Goal: Find contact information: Find contact information

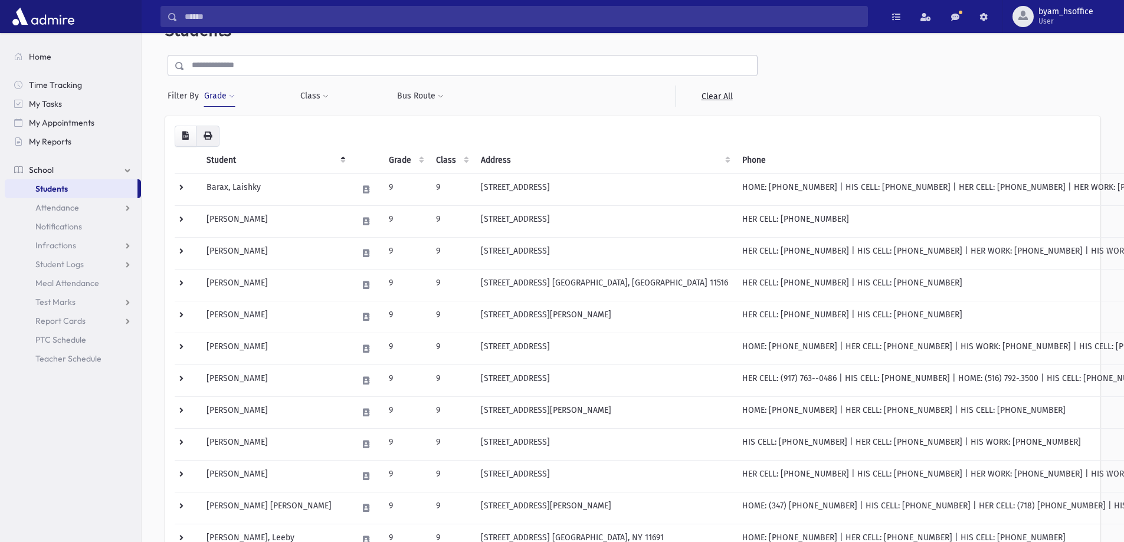
scroll to position [31, 0]
click at [227, 99] on button "Grade" at bounding box center [220, 96] width 32 height 21
click at [262, 135] on ul "× × 9" at bounding box center [272, 129] width 123 height 19
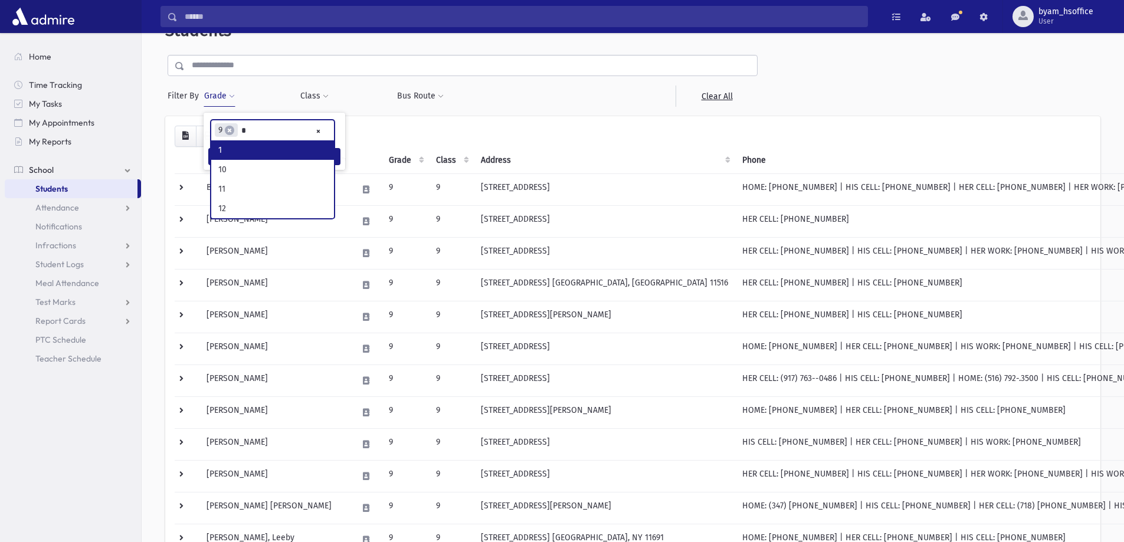
scroll to position [0, 0]
type input "**"
type input "*"
type input "**"
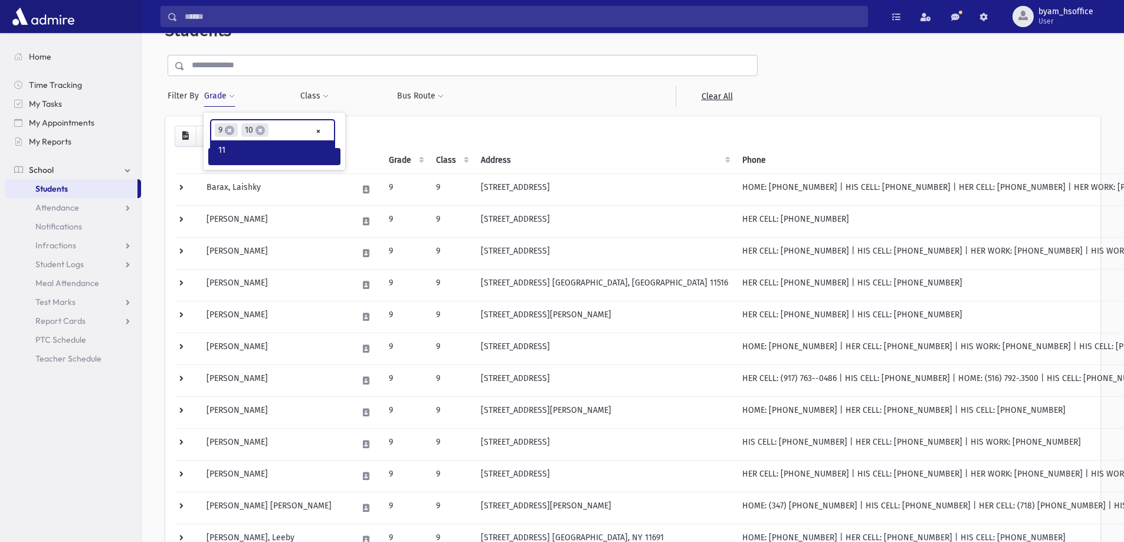
type input "*"
type input "**"
click at [272, 172] on button "Filter" at bounding box center [274, 173] width 132 height 17
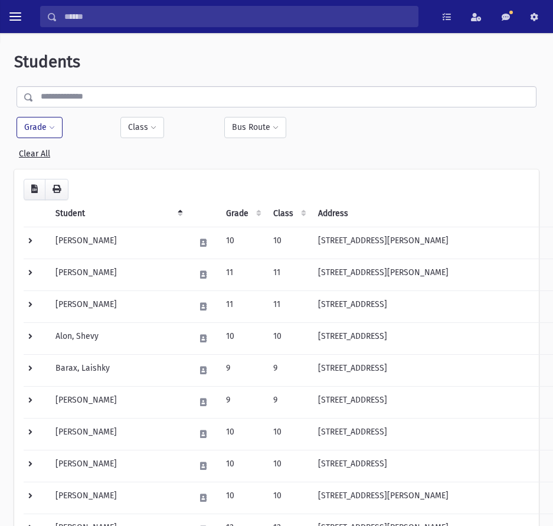
click at [45, 126] on button "Grade" at bounding box center [40, 127] width 46 height 21
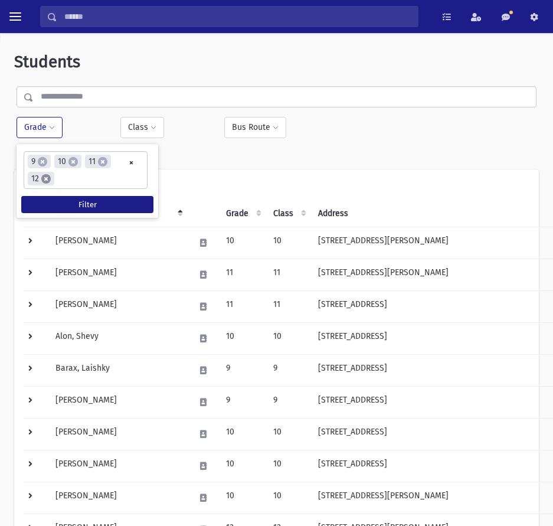
click at [46, 179] on span "×" at bounding box center [45, 178] width 9 height 9
select select
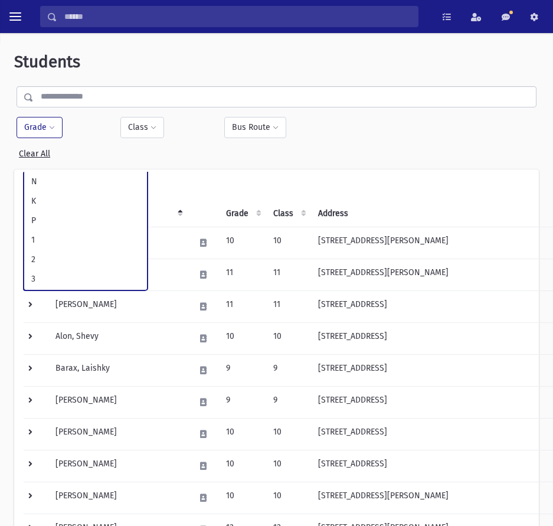
scroll to position [232, 0]
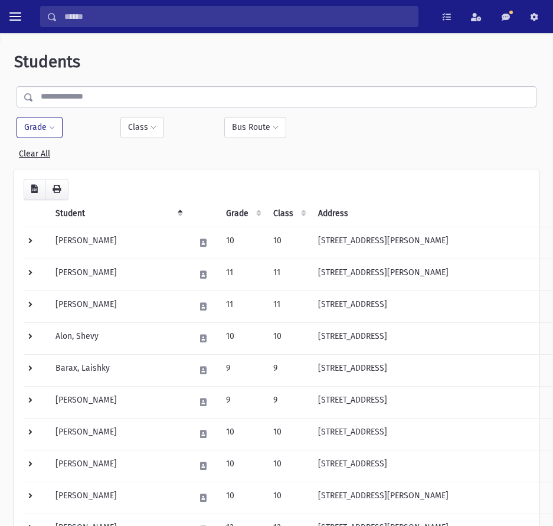
click at [41, 131] on button "Grade" at bounding box center [40, 127] width 46 height 21
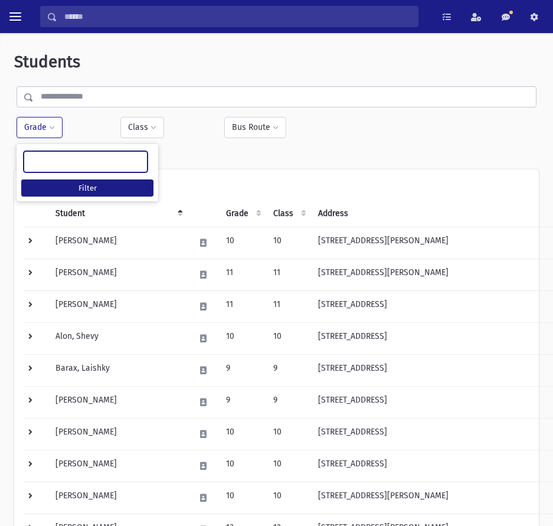
click at [55, 158] on ul at bounding box center [85, 161] width 123 height 18
type input "**"
select select "**"
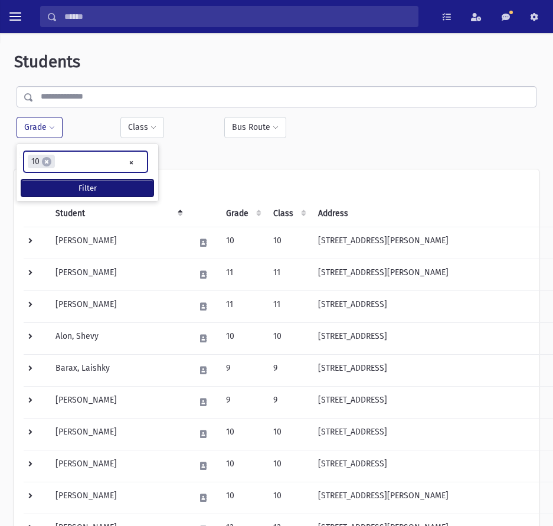
click at [137, 188] on button "Filter" at bounding box center [87, 187] width 132 height 17
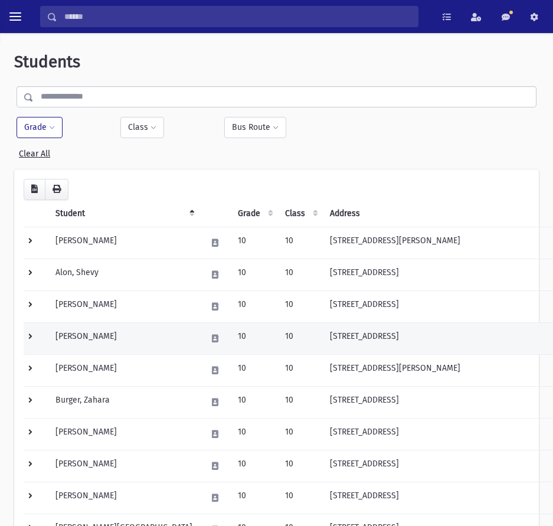
click at [32, 339] on td at bounding box center [36, 338] width 25 height 32
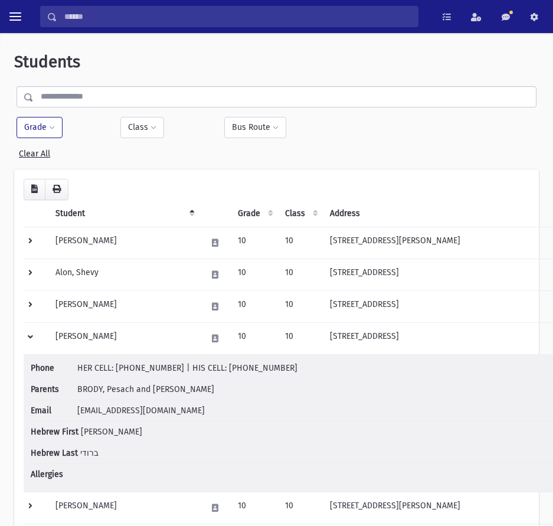
scroll to position [59, 0]
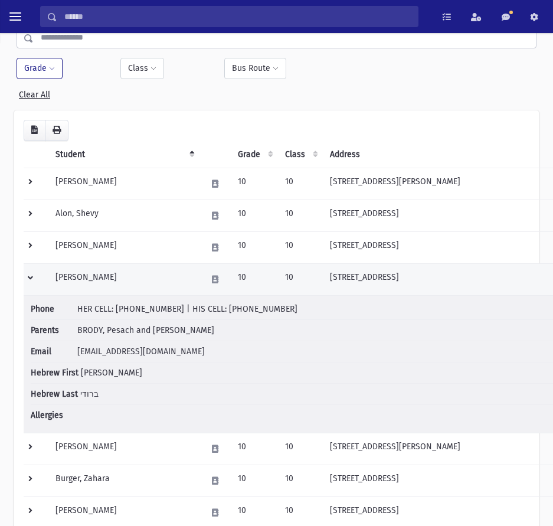
click at [231, 284] on td "10" at bounding box center [254, 279] width 47 height 32
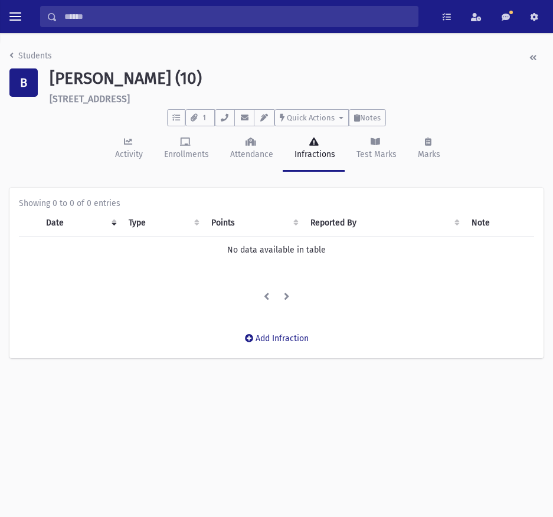
drag, startPoint x: 135, startPoint y: 94, endPoint x: 53, endPoint y: 97, distance: 82.1
click at [53, 97] on h6 "512 Albemarle Road Cedarhurst" at bounding box center [297, 98] width 494 height 11
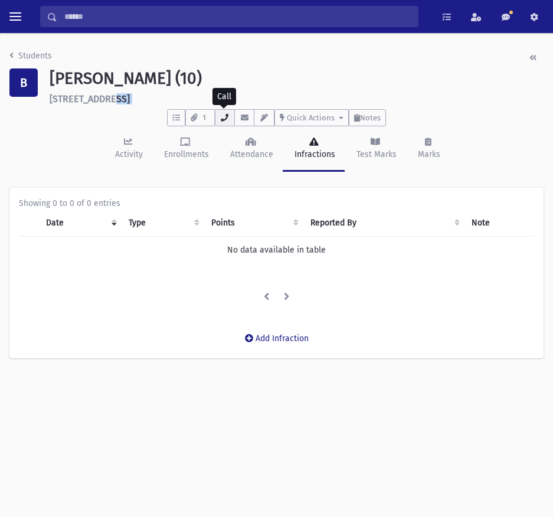
click at [228, 119] on icon "button" at bounding box center [224, 118] width 9 height 8
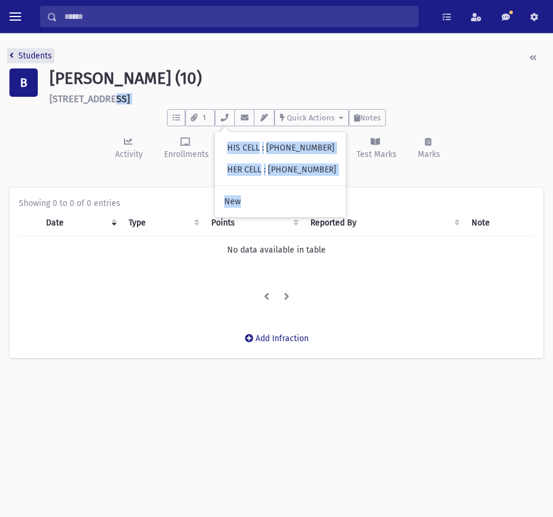
drag, startPoint x: 297, startPoint y: 148, endPoint x: 14, endPoint y: 55, distance: 298.1
click at [11, 55] on icon "breadcrumb" at bounding box center [11, 55] width 4 height 8
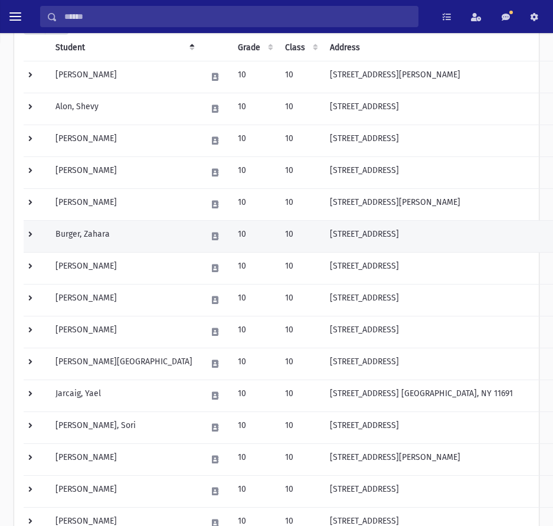
scroll to position [177, 0]
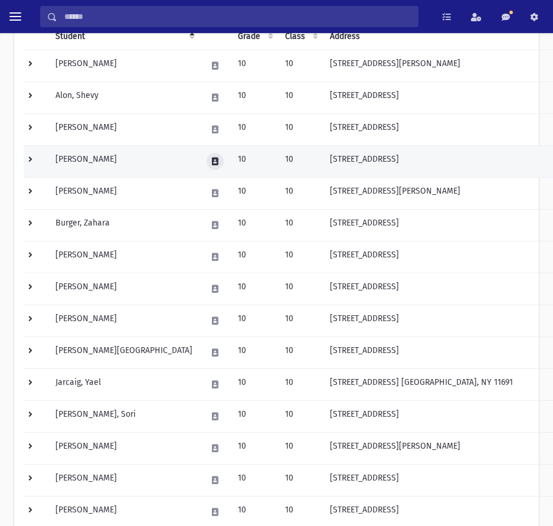
click at [212, 164] on icon at bounding box center [215, 162] width 6 height 8
click at [32, 155] on td at bounding box center [36, 161] width 25 height 32
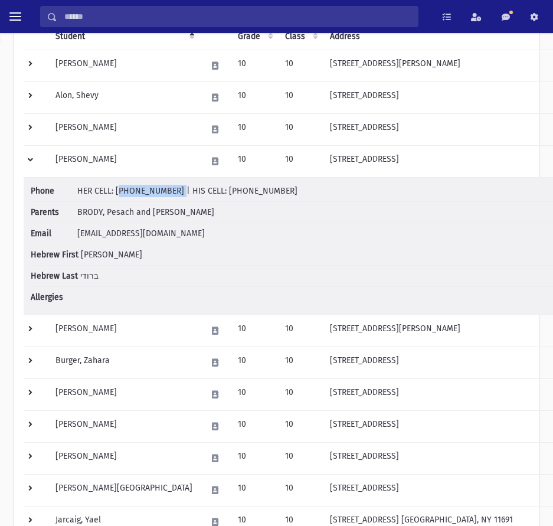
drag, startPoint x: 166, startPoint y: 192, endPoint x: 117, endPoint y: 193, distance: 49.6
click at [117, 193] on span "HER CELL: [PHONE_NUMBER] | HIS CELL: [PHONE_NUMBER]" at bounding box center [187, 191] width 220 height 10
copy span "(718) 753-9793"
drag, startPoint x: 266, startPoint y: 193, endPoint x: 211, endPoint y: 189, distance: 55.0
click at [211, 189] on li "Phone HER CELL: (718) 753-9793 | HIS CELL: (917) 612-1353" at bounding box center [312, 193] width 562 height 17
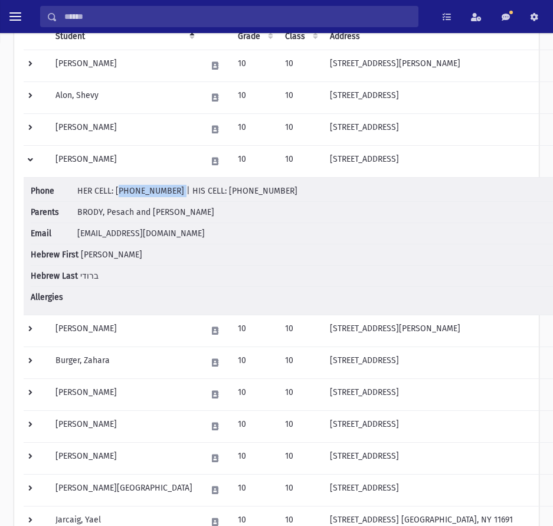
copy span "(917) 612-1353"
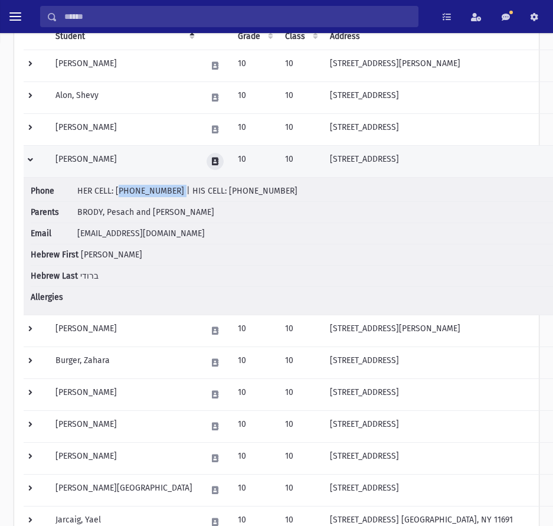
click at [212, 164] on icon at bounding box center [215, 162] width 6 height 8
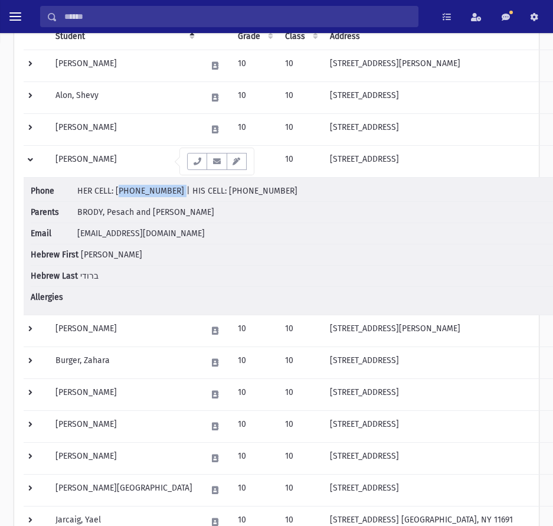
click at [215, 165] on button "button" at bounding box center [216, 161] width 20 height 17
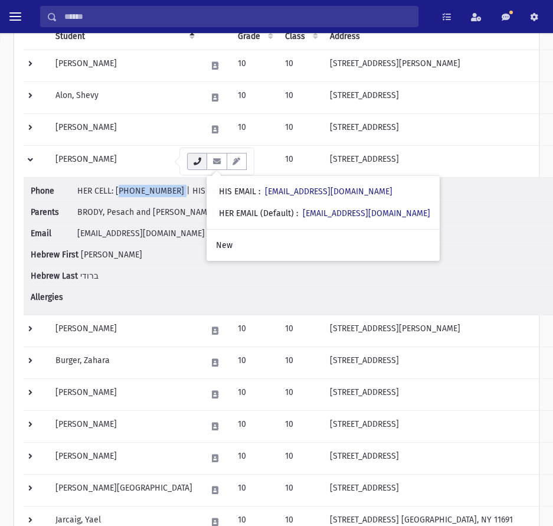
click at [189, 166] on button "button" at bounding box center [197, 161] width 20 height 17
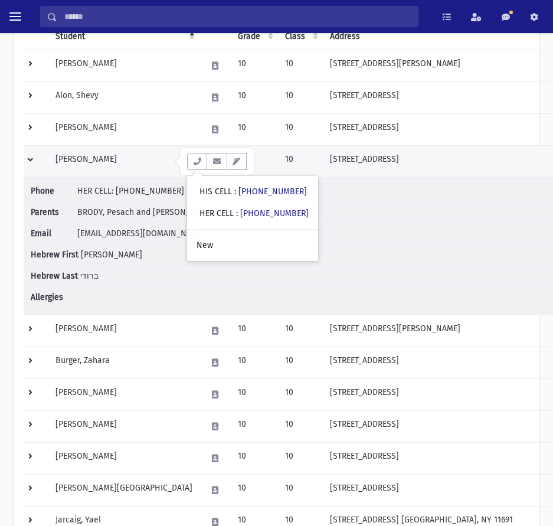
click at [32, 160] on td at bounding box center [36, 161] width 25 height 32
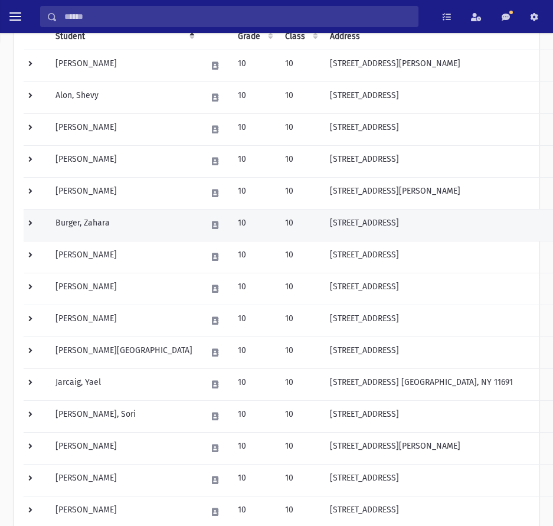
click at [31, 223] on td at bounding box center [36, 225] width 25 height 32
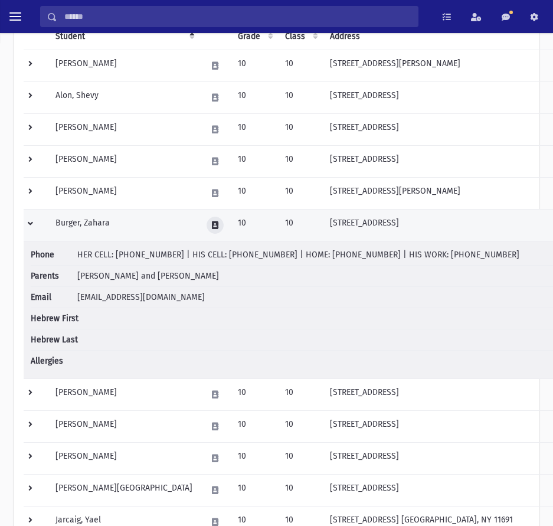
drag, startPoint x: 161, startPoint y: 227, endPoint x: 172, endPoint y: 227, distance: 10.6
click at [206, 227] on button at bounding box center [214, 225] width 17 height 17
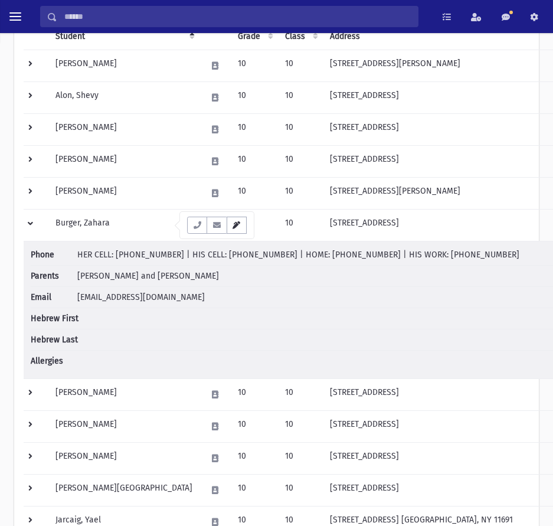
click at [237, 228] on icon "button" at bounding box center [236, 225] width 9 height 8
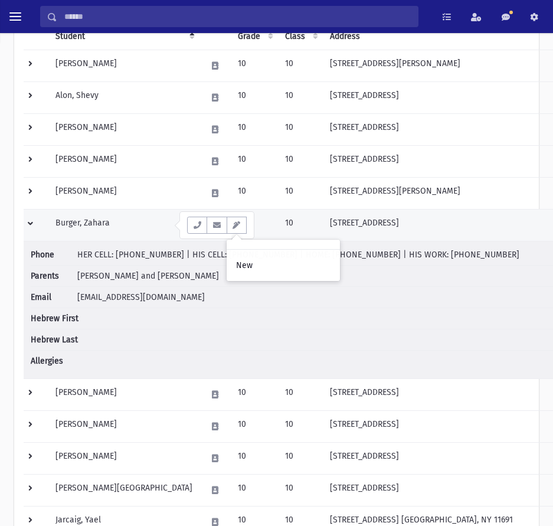
click at [95, 227] on td "Burger, Zahara" at bounding box center [123, 225] width 151 height 32
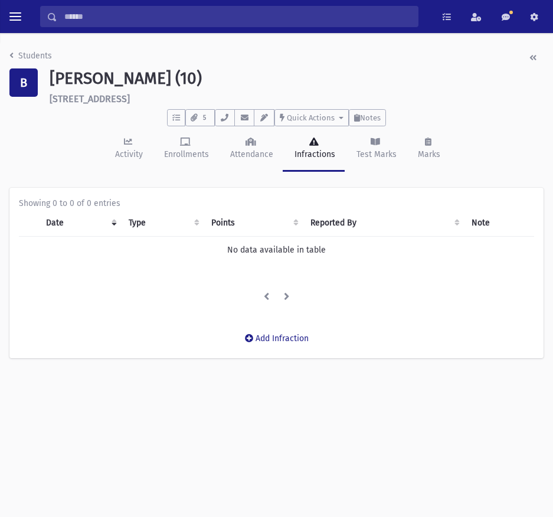
click at [93, 102] on h6 "[STREET_ADDRESS]" at bounding box center [297, 98] width 494 height 11
click at [93, 103] on h6 "[STREET_ADDRESS]" at bounding box center [297, 98] width 494 height 11
click at [92, 104] on h6 "[STREET_ADDRESS]" at bounding box center [297, 98] width 494 height 11
click at [100, 100] on h6 "[STREET_ADDRESS]" at bounding box center [297, 98] width 494 height 11
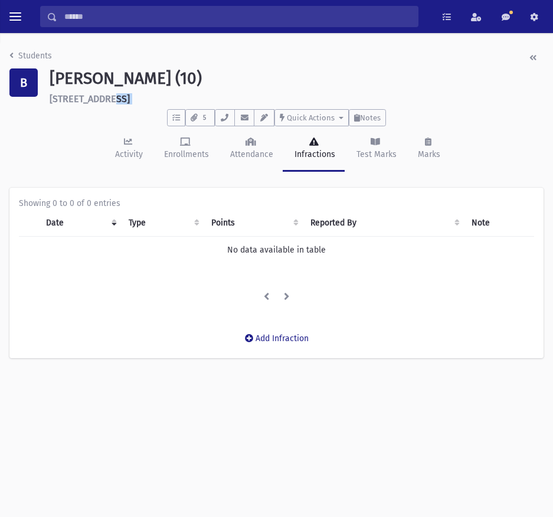
click at [100, 100] on h6 "[STREET_ADDRESS]" at bounding box center [297, 98] width 494 height 11
copy header "[STREET_ADDRESS] Inwood To Do's No open tasks Show List 5 Documents Immunizatio…"
click at [219, 120] on button "button" at bounding box center [225, 117] width 20 height 17
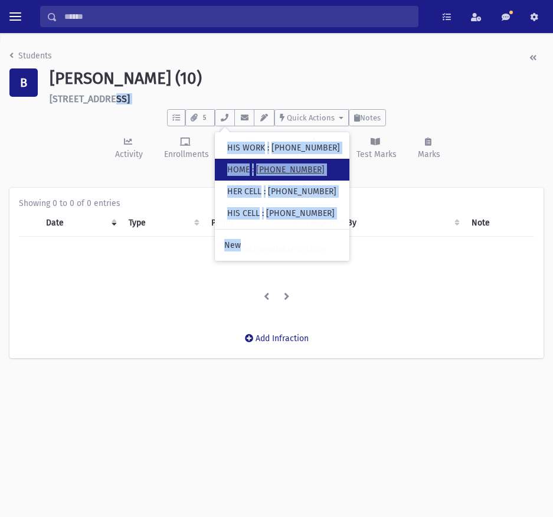
copy header "425 Sheridan Blvd Inwood To Do's No open tasks Show List 5 Documents Immunizati…"
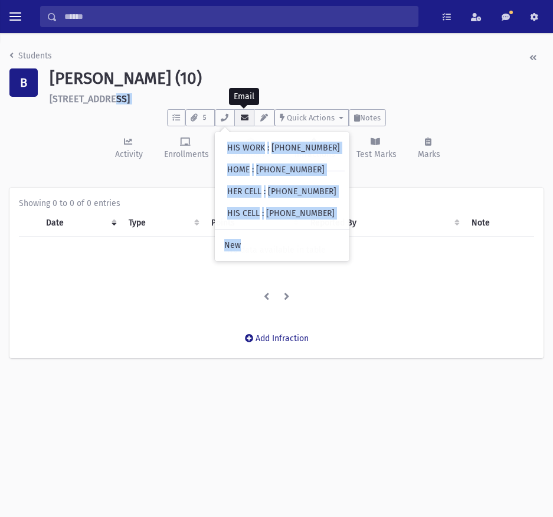
click at [244, 114] on icon "button" at bounding box center [244, 118] width 9 height 8
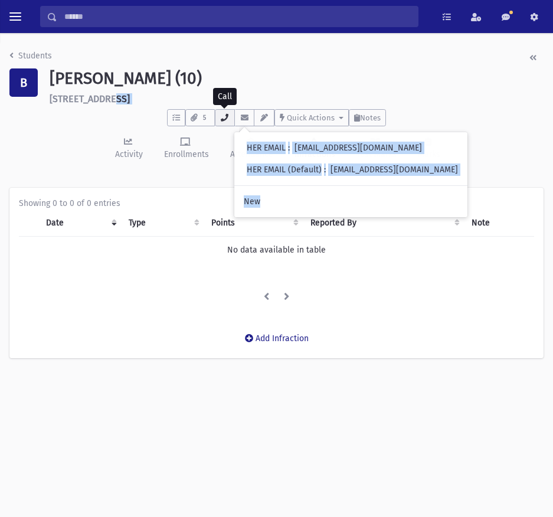
click at [227, 118] on icon "button" at bounding box center [224, 118] width 9 height 8
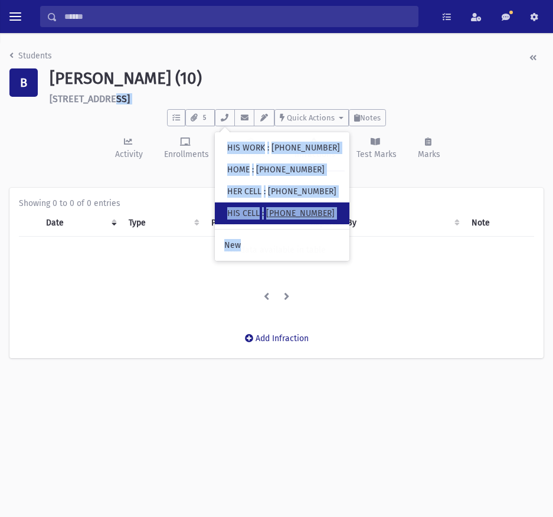
copy header "425 Sheridan Blvd Inwood To Do's No open tasks Show List 5 Documents Immunizati…"
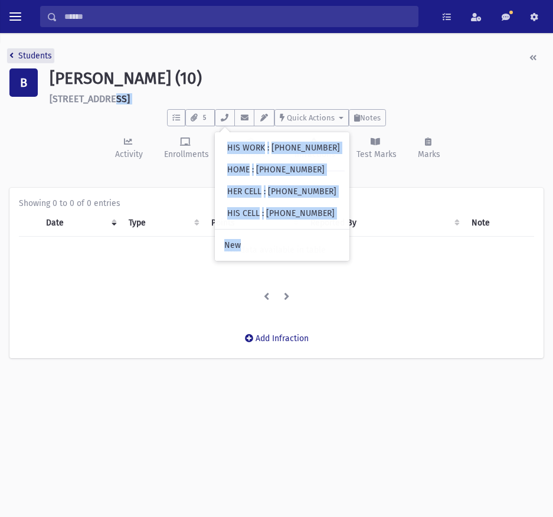
click at [28, 54] on link "Students" at bounding box center [30, 56] width 42 height 10
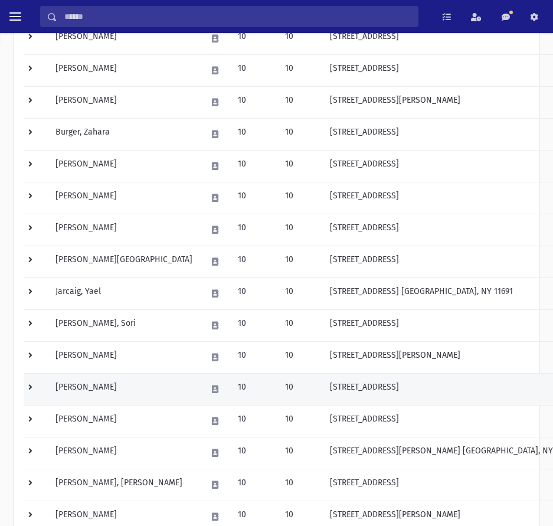
scroll to position [177, 0]
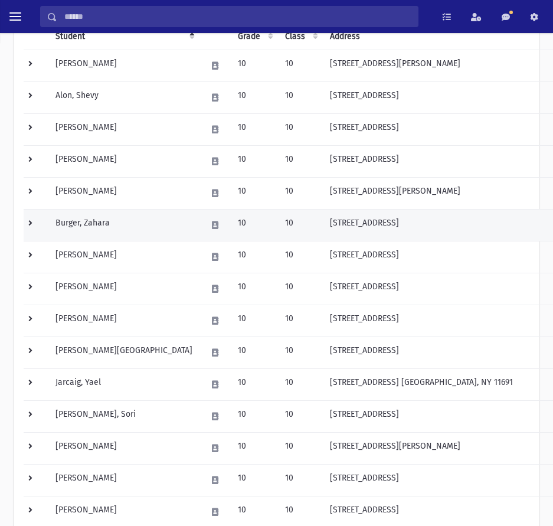
click at [34, 222] on td at bounding box center [36, 225] width 25 height 32
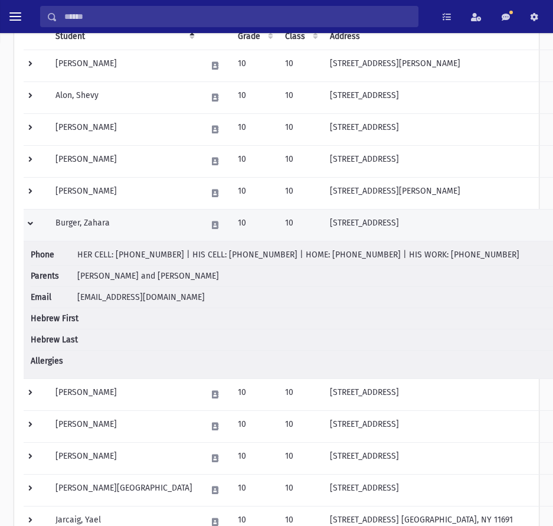
drag, startPoint x: 34, startPoint y: 222, endPoint x: 43, endPoint y: 224, distance: 9.6
click at [34, 222] on td at bounding box center [36, 225] width 25 height 32
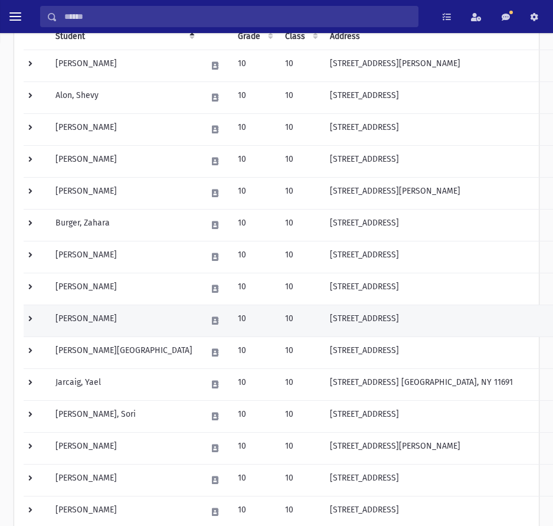
click at [32, 314] on td at bounding box center [36, 320] width 25 height 32
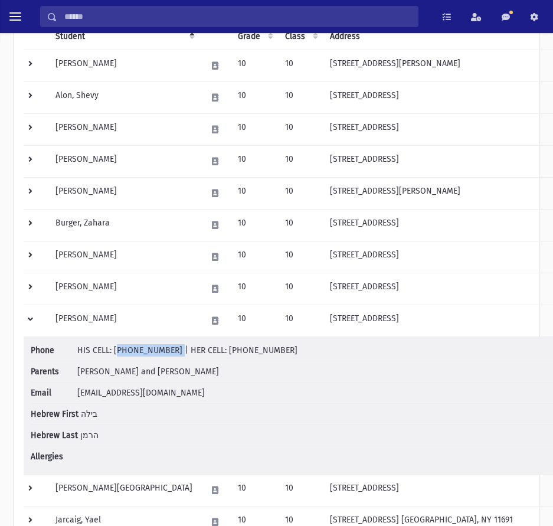
drag, startPoint x: 114, startPoint y: 351, endPoint x: 168, endPoint y: 355, distance: 53.3
click at [168, 355] on li "Phone HIS CELL: [PHONE_NUMBER] | HER CELL: [PHONE_NUMBER]" at bounding box center [312, 352] width 562 height 17
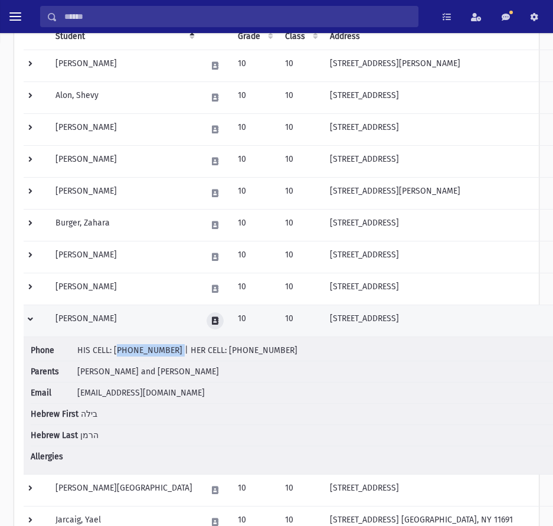
click at [206, 320] on button at bounding box center [214, 320] width 17 height 17
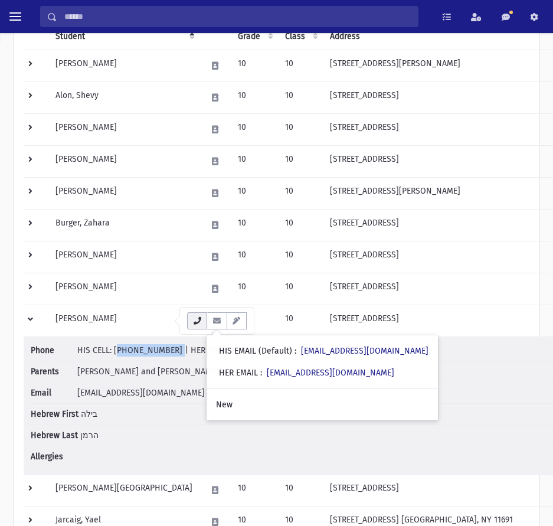
click at [202, 318] on icon "button" at bounding box center [196, 321] width 9 height 8
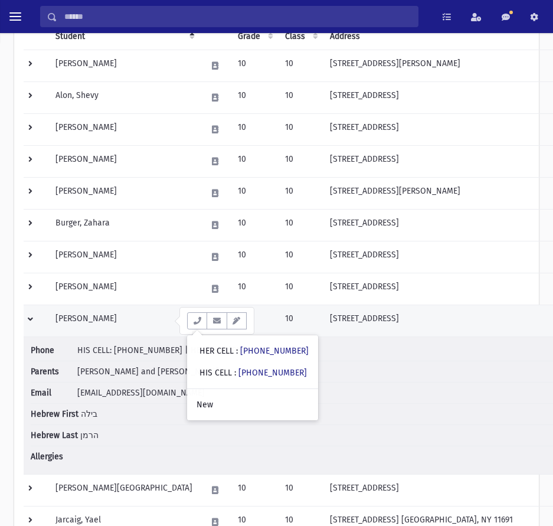
drag, startPoint x: 34, startPoint y: 320, endPoint x: 47, endPoint y: 322, distance: 13.2
click at [34, 320] on td at bounding box center [36, 320] width 25 height 32
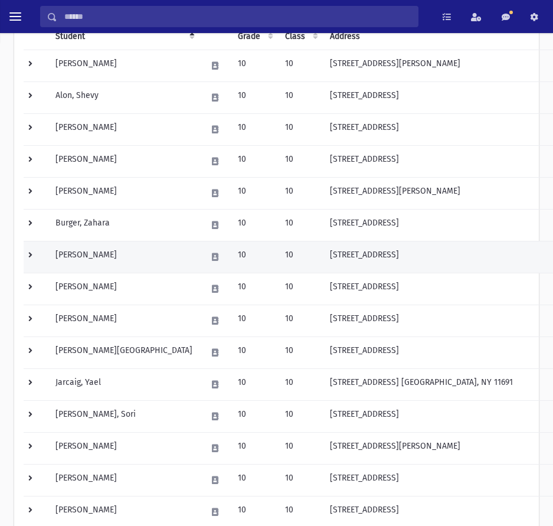
click at [34, 258] on td at bounding box center [36, 257] width 25 height 32
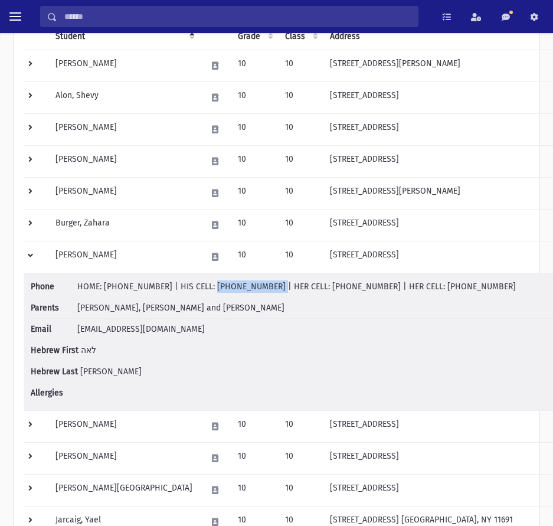
drag, startPoint x: 196, startPoint y: 286, endPoint x: 248, endPoint y: 288, distance: 52.0
click at [248, 288] on span "HOME: [PHONE_NUMBER] | HIS CELL: [PHONE_NUMBER] | HER CELL: [PHONE_NUMBER] | HE…" at bounding box center [296, 286] width 438 height 10
drag, startPoint x: 156, startPoint y: 287, endPoint x: 104, endPoint y: 287, distance: 51.9
click at [104, 287] on span "HOME: [PHONE_NUMBER] | HIS CELL: [PHONE_NUMBER] | HER CELL: [PHONE_NUMBER] | HE…" at bounding box center [296, 286] width 438 height 10
drag, startPoint x: 199, startPoint y: 289, endPoint x: 247, endPoint y: 290, distance: 48.4
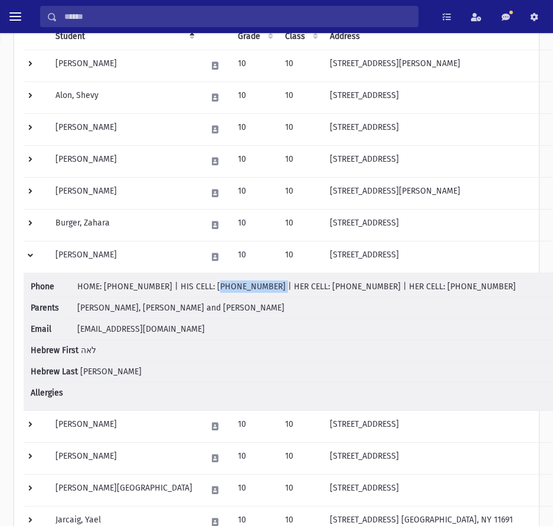
click at [247, 290] on span "HOME: [PHONE_NUMBER] | HIS CELL: [PHONE_NUMBER] | HER CELL: [PHONE_NUMBER] | HE…" at bounding box center [296, 286] width 438 height 10
drag, startPoint x: 394, startPoint y: 288, endPoint x: 465, endPoint y: 290, distance: 70.8
click at [465, 290] on li "Phone HOME: (718) 471-6790 | HIS CELL: (917) 215-8550 | HER CELL: (917) 285-618…" at bounding box center [312, 288] width 562 height 17
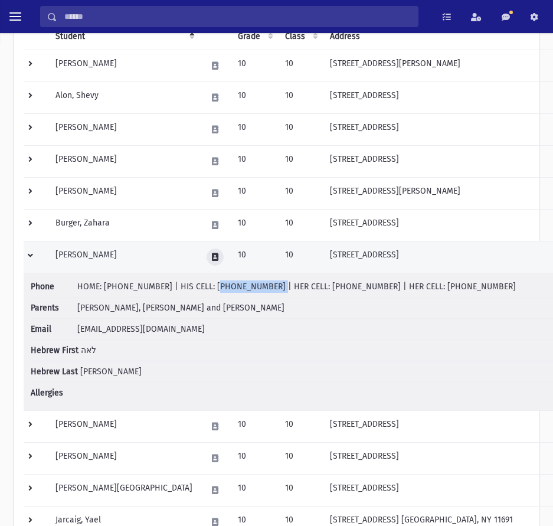
click at [206, 251] on button at bounding box center [214, 256] width 17 height 17
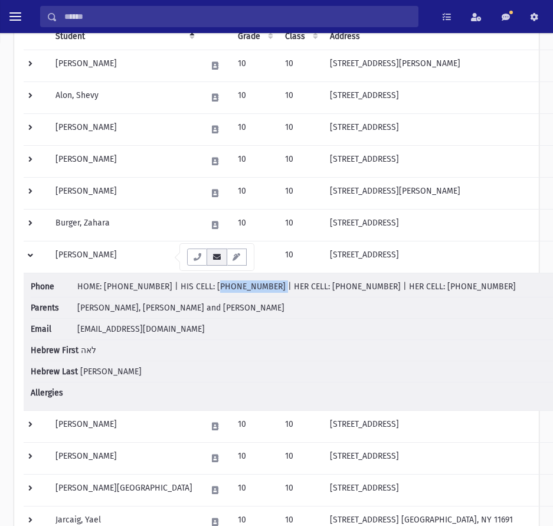
click at [219, 260] on icon "button" at bounding box center [216, 257] width 9 height 8
click at [217, 261] on button "button" at bounding box center [216, 256] width 20 height 17
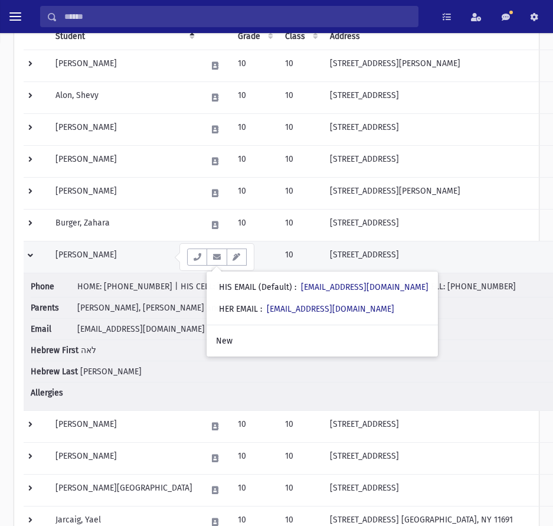
drag, startPoint x: 29, startPoint y: 257, endPoint x: 49, endPoint y: 271, distance: 24.9
click at [29, 257] on td at bounding box center [36, 257] width 25 height 32
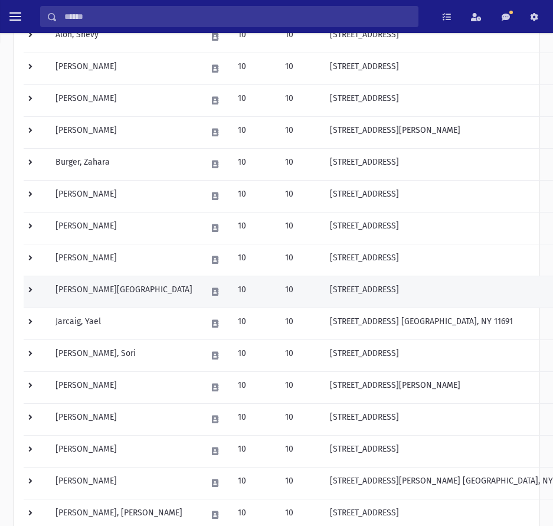
scroll to position [354, 0]
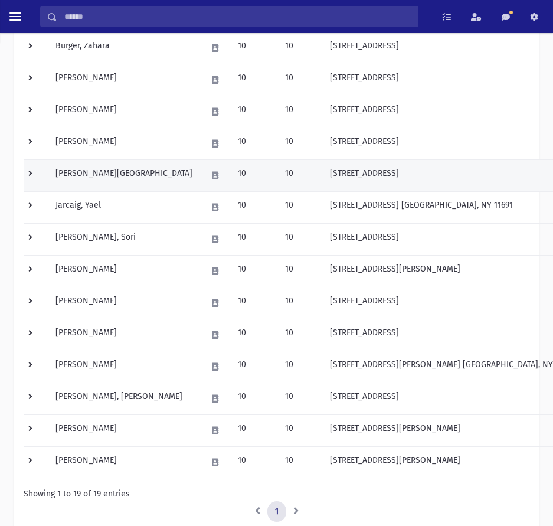
click at [36, 176] on td at bounding box center [36, 175] width 25 height 32
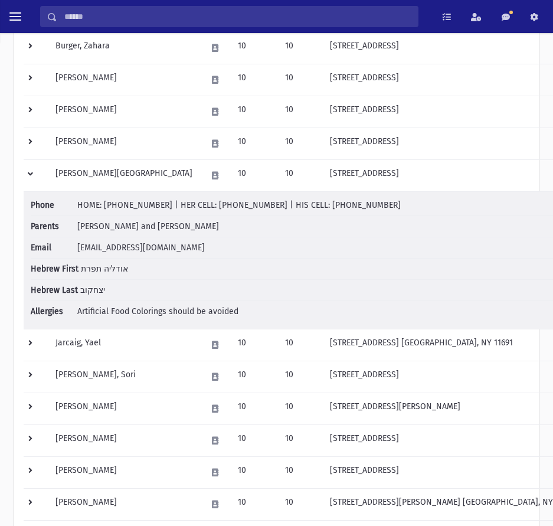
drag, startPoint x: 297, startPoint y: 204, endPoint x: 355, endPoint y: 210, distance: 58.8
click at [355, 210] on li "Phone HOME: (347) 513-3560 | HER CELL: (347) 513-3560 | HIS CELL: (347) 981-8062" at bounding box center [312, 207] width 562 height 17
drag, startPoint x: 252, startPoint y: 205, endPoint x: 202, endPoint y: 203, distance: 50.8
click at [202, 203] on span "HOME: (347) 513-3560 | HER CELL: (347) 513-3560 | HIS CELL: (347) 981-8062" at bounding box center [238, 205] width 323 height 10
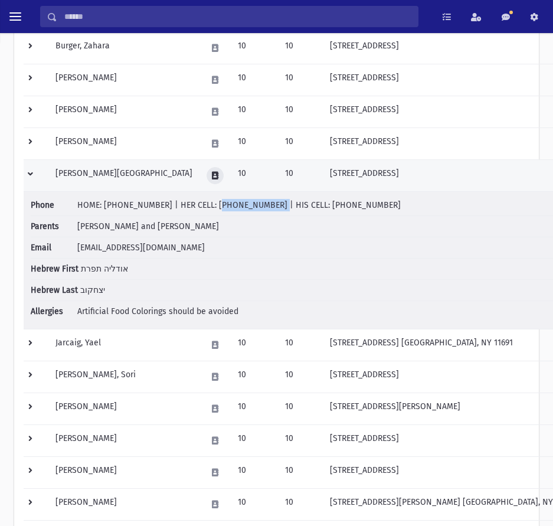
click at [212, 175] on icon at bounding box center [215, 176] width 6 height 8
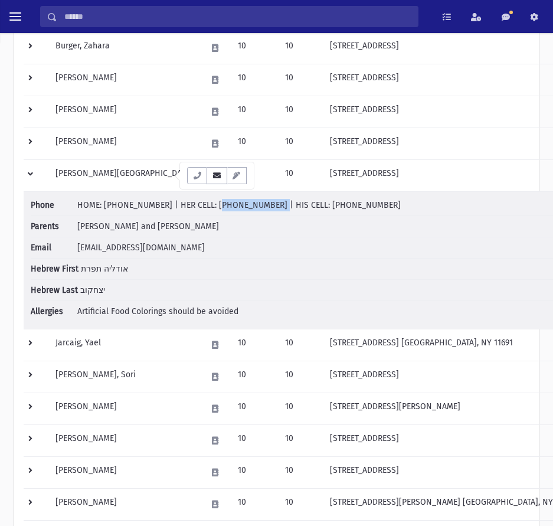
click at [220, 178] on icon "button" at bounding box center [216, 176] width 9 height 8
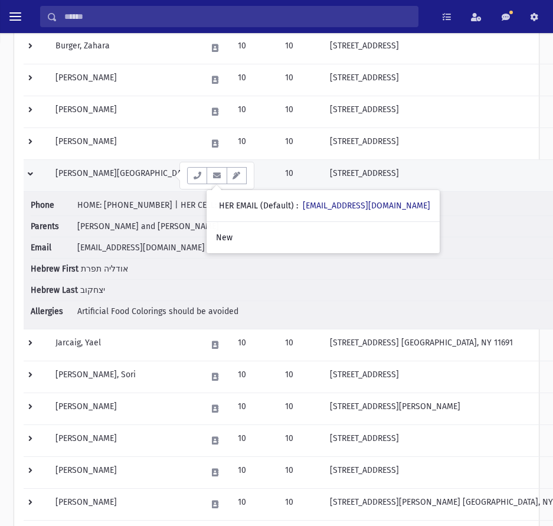
click at [35, 170] on td at bounding box center [36, 175] width 25 height 32
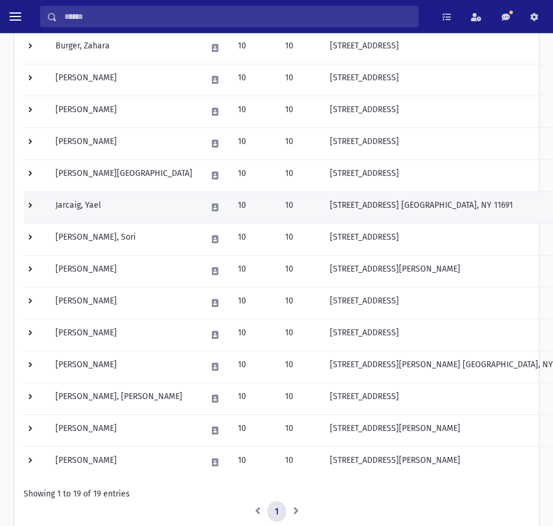
click at [26, 204] on td at bounding box center [36, 207] width 25 height 32
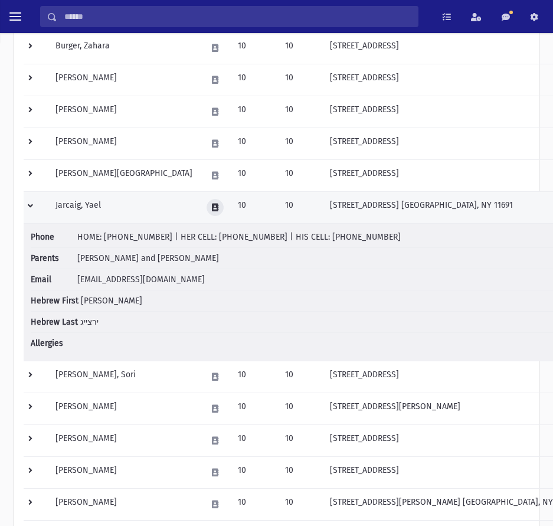
drag, startPoint x: 172, startPoint y: 208, endPoint x: 193, endPoint y: 209, distance: 21.3
click at [206, 208] on button at bounding box center [214, 207] width 17 height 17
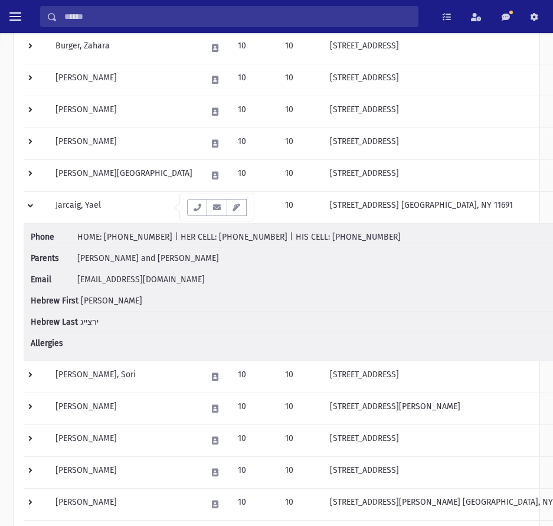
click at [222, 208] on button "button" at bounding box center [216, 207] width 20 height 17
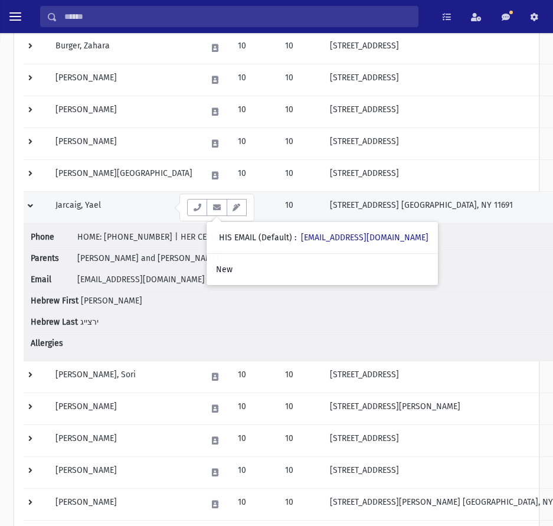
click at [30, 202] on td at bounding box center [36, 207] width 25 height 32
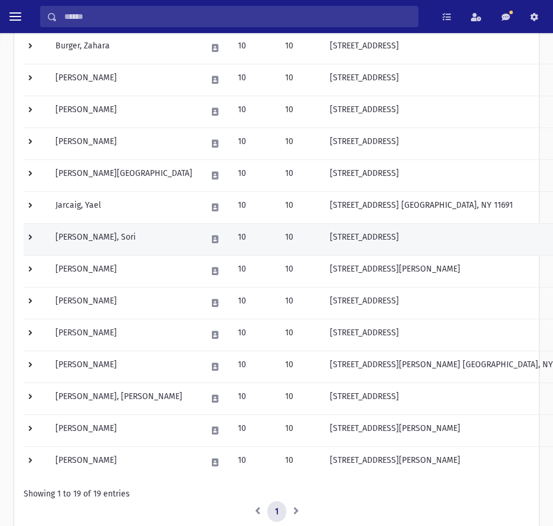
click at [35, 235] on td at bounding box center [36, 239] width 25 height 32
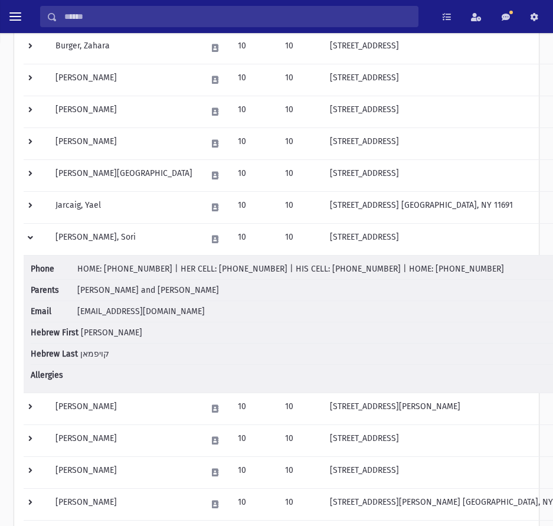
click at [113, 286] on span "[PERSON_NAME] and [PERSON_NAME]" at bounding box center [148, 290] width 142 height 10
click at [135, 290] on span "[PERSON_NAME] and [PERSON_NAME]" at bounding box center [148, 290] width 142 height 10
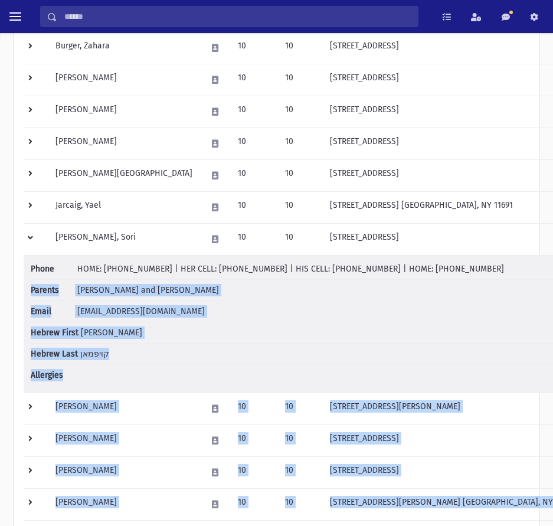
drag, startPoint x: 135, startPoint y: 290, endPoint x: 625, endPoint y: 337, distance: 492.5
click at [134, 293] on span "[PERSON_NAME] and [PERSON_NAME]" at bounding box center [148, 290] width 142 height 10
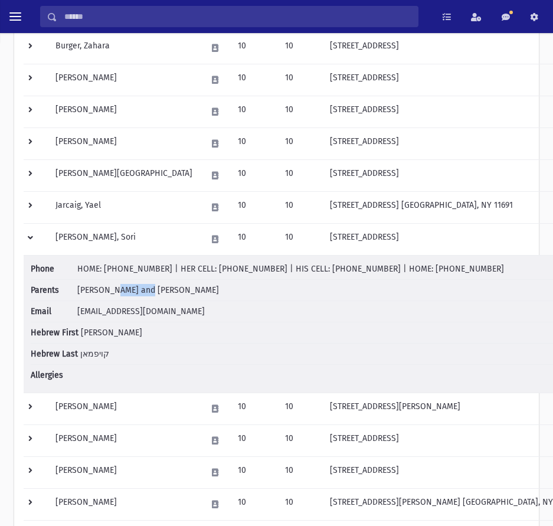
click at [134, 293] on span "[PERSON_NAME] and [PERSON_NAME]" at bounding box center [148, 290] width 142 height 10
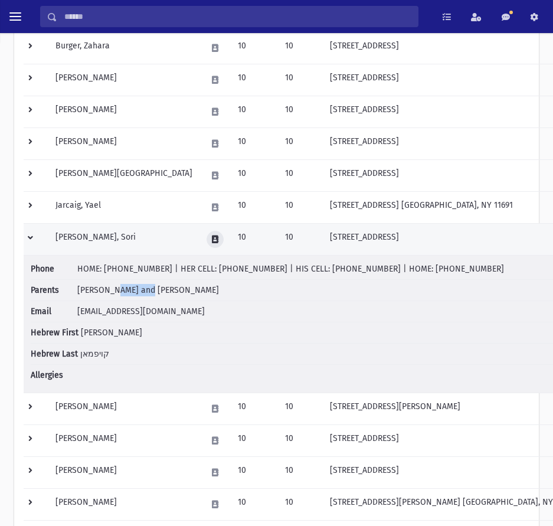
click at [206, 240] on button at bounding box center [214, 239] width 17 height 17
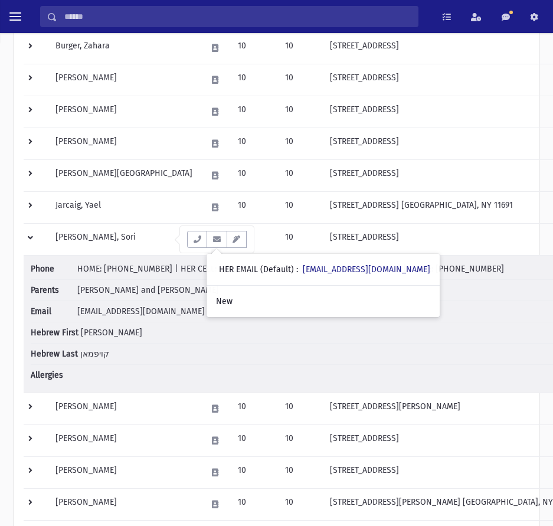
click at [141, 265] on span "HOME: (718) 377-3453 | HER CELL: (917) 535-2796 | HIS CELL: (917) 692-2872 | HO…" at bounding box center [290, 269] width 427 height 10
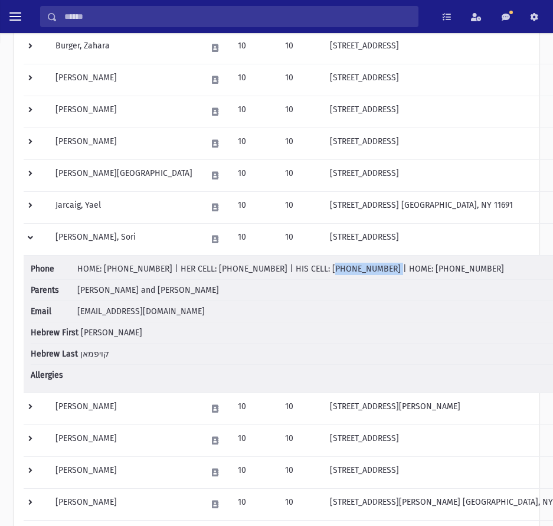
drag, startPoint x: 294, startPoint y: 267, endPoint x: 345, endPoint y: 271, distance: 50.9
click at [345, 271] on span "HOME: (718) 377-3453 | HER CELL: (917) 535-2796 | HIS CELL: (917) 692-2872 | HO…" at bounding box center [290, 269] width 427 height 10
click at [232, 267] on span "HOME: (718) 377-3453 | HER CELL: (917) 535-2796 | HIS CELL: (917) 692-2872 | HO…" at bounding box center [290, 269] width 427 height 10
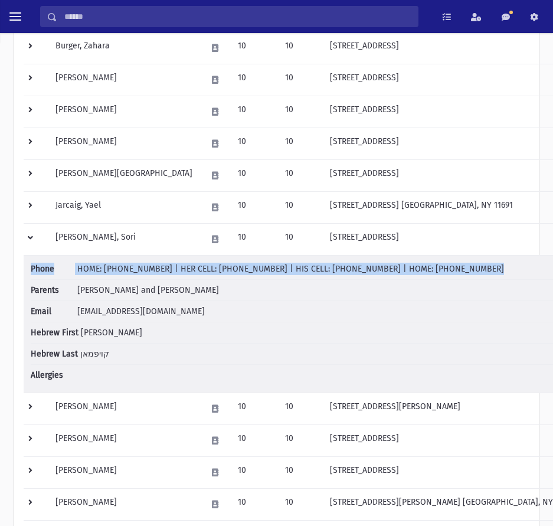
click at [232, 267] on span "HOME: (718) 377-3453 | HER CELL: (917) 535-2796 | HIS CELL: (917) 692-2872 | HO…" at bounding box center [290, 269] width 427 height 10
click at [247, 272] on span "HOME: (718) 377-3453 | HER CELL: (917) 535-2796 | HIS CELL: (917) 692-2872 | HO…" at bounding box center [290, 269] width 427 height 10
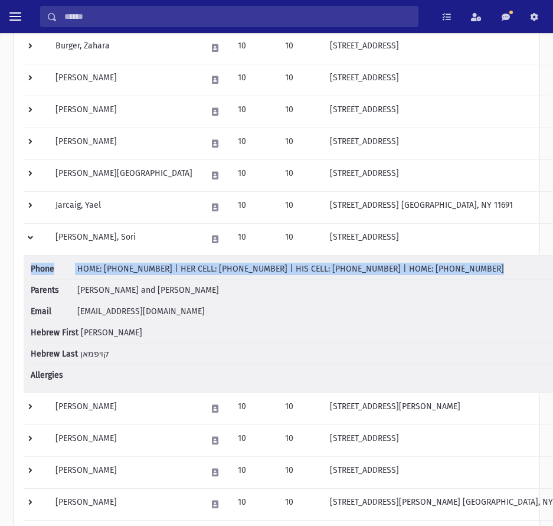
click at [248, 270] on span "HOME: (718) 377-3453 | HER CELL: (917) 535-2796 | HIS CELL: (917) 692-2872 | HO…" at bounding box center [290, 269] width 427 height 10
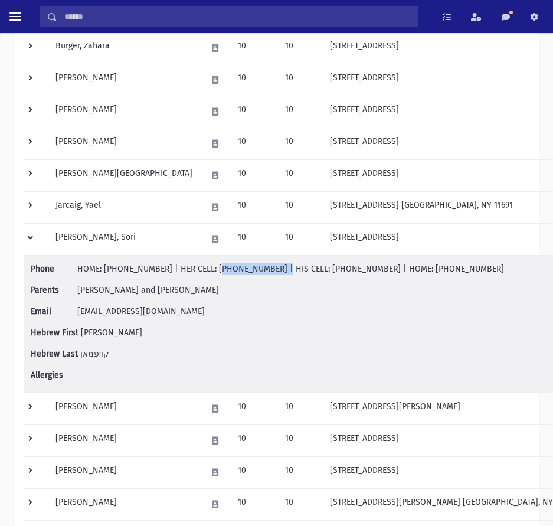
drag, startPoint x: 248, startPoint y: 270, endPoint x: 201, endPoint y: 274, distance: 48.0
click at [201, 274] on li "Phone HOME: (718) 377-3453 | HER CELL: (917) 535-2796 | HIS CELL: (917) 692-287…" at bounding box center [312, 271] width 562 height 17
click at [125, 307] on span "snykaufman@gmail.com" at bounding box center [140, 311] width 127 height 10
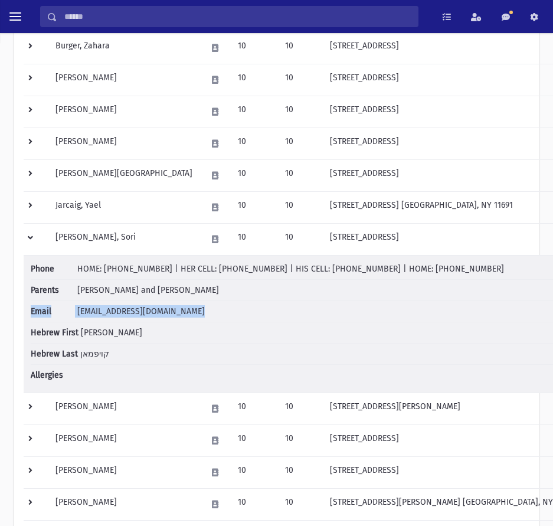
click at [120, 308] on span "snykaufman@gmail.com" at bounding box center [140, 311] width 127 height 10
click at [164, 313] on span "snykaufman@gmail.com" at bounding box center [140, 311] width 127 height 10
drag, startPoint x: 170, startPoint y: 313, endPoint x: 80, endPoint y: 314, distance: 90.3
click at [77, 315] on li "Email snykaufman@gmail.com" at bounding box center [312, 311] width 562 height 21
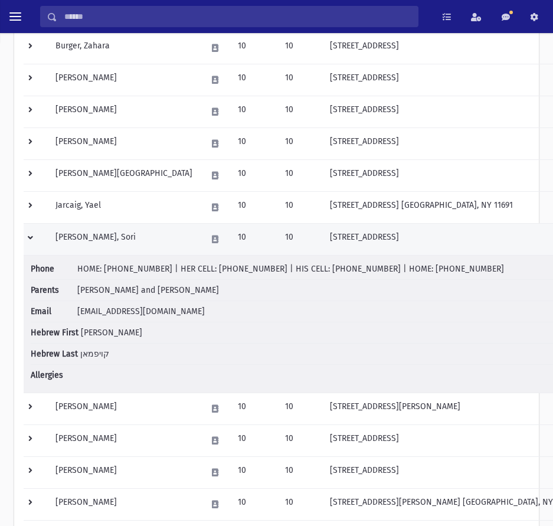
click at [29, 238] on td at bounding box center [36, 239] width 25 height 32
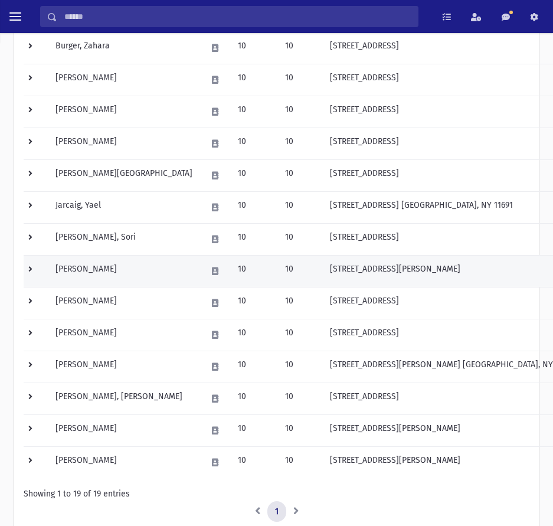
click at [37, 271] on td at bounding box center [36, 271] width 25 height 32
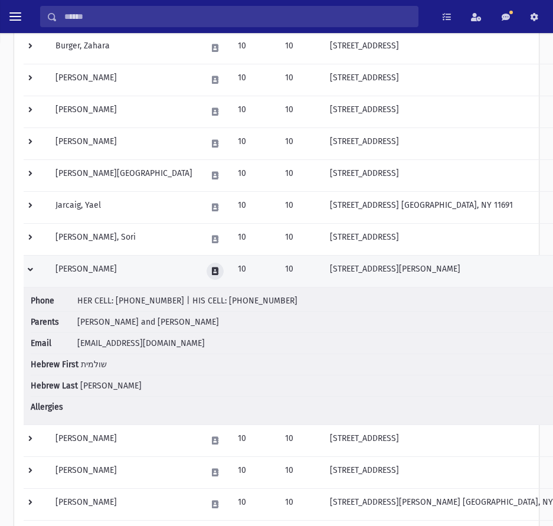
click at [212, 267] on icon at bounding box center [215, 271] width 6 height 8
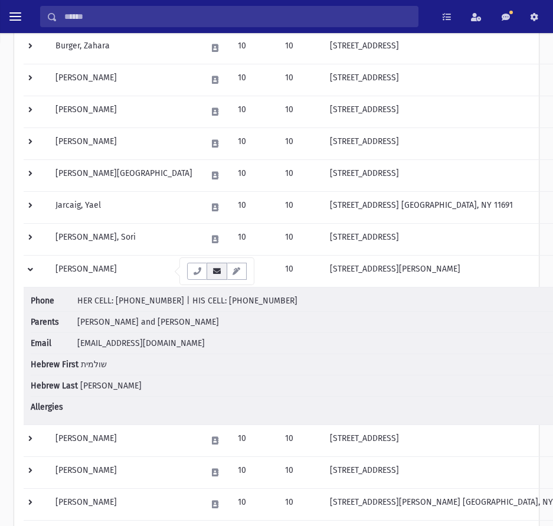
click at [214, 275] on button "button" at bounding box center [216, 271] width 20 height 17
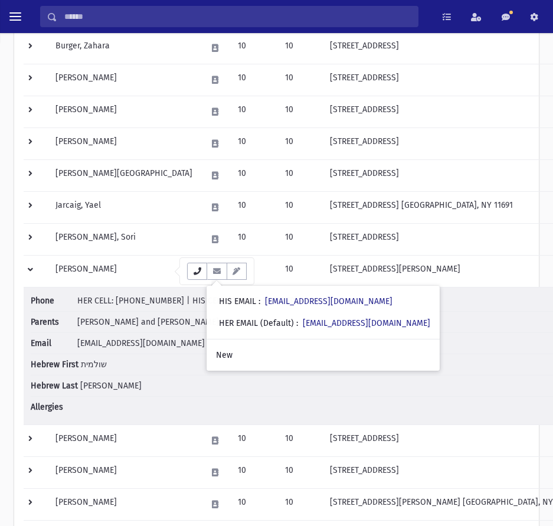
drag, startPoint x: 191, startPoint y: 276, endPoint x: 202, endPoint y: 284, distance: 14.1
click at [191, 276] on button "button" at bounding box center [197, 271] width 20 height 17
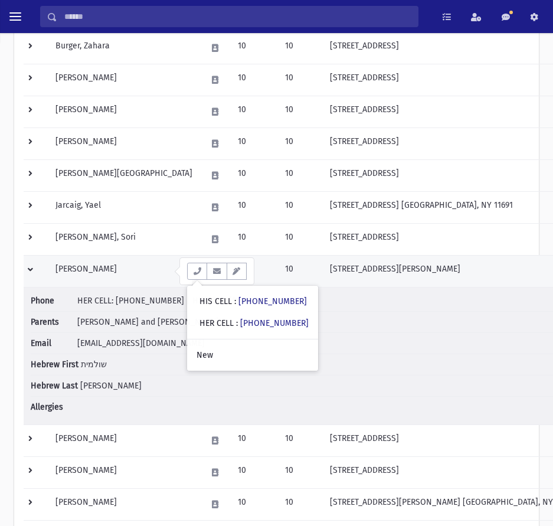
click at [68, 271] on td "Kugielsky, Shulie" at bounding box center [123, 271] width 151 height 32
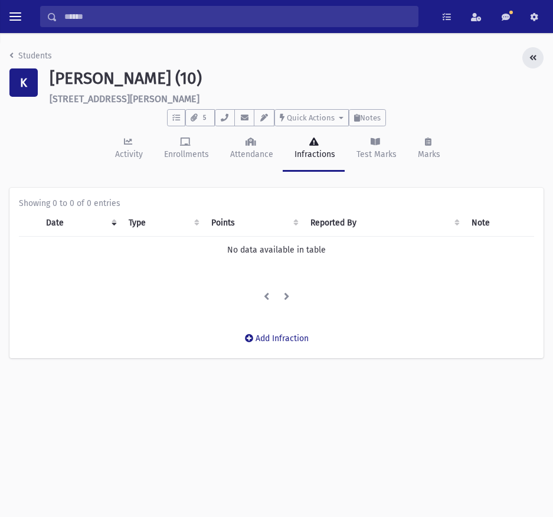
click at [532, 54] on icon "button" at bounding box center [532, 58] width 7 height 8
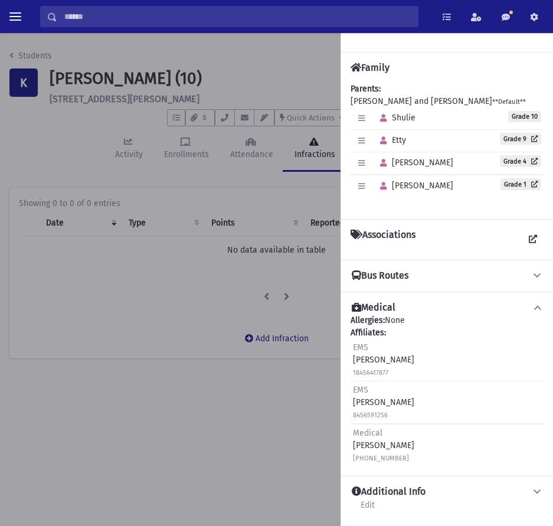
click at [11, 47] on div at bounding box center [276, 279] width 553 height 493
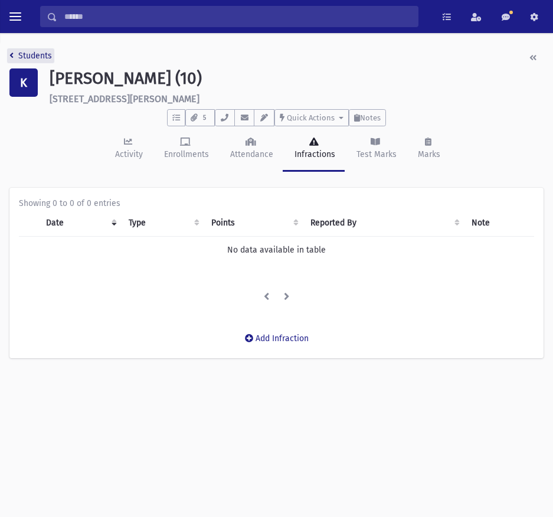
click at [31, 52] on link "Students" at bounding box center [30, 56] width 42 height 10
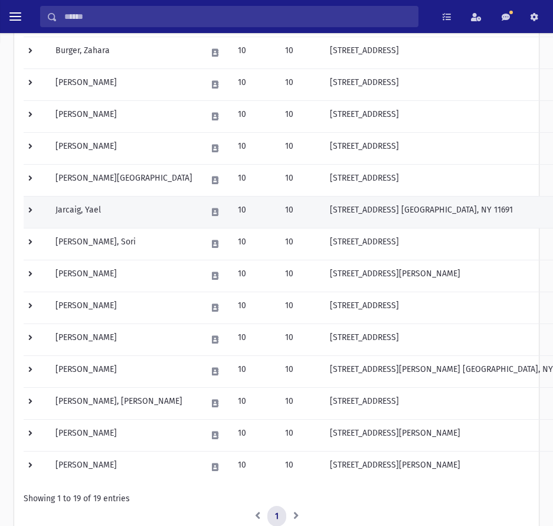
scroll to position [354, 0]
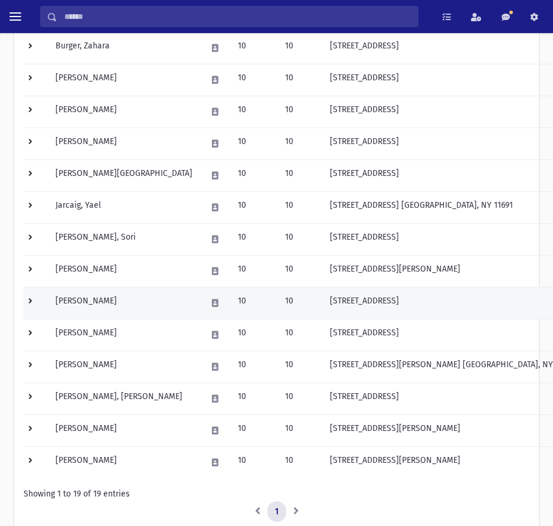
click at [28, 302] on td at bounding box center [36, 303] width 25 height 32
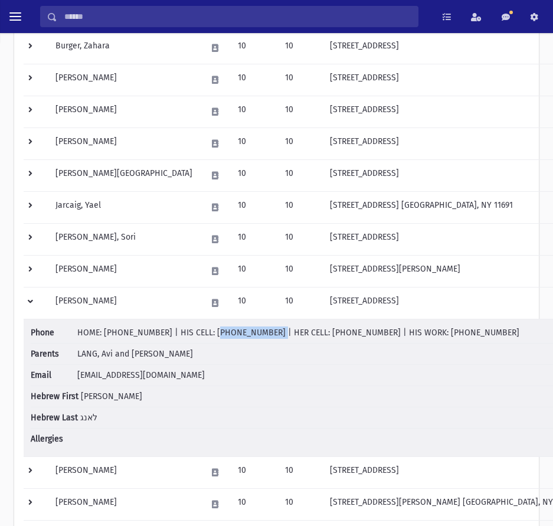
drag, startPoint x: 197, startPoint y: 336, endPoint x: 245, endPoint y: 340, distance: 48.0
click at [245, 340] on li "Phone HOME: (718) 513-1541 | HIS CELL: (347) 831-3176 | HER CELL: (347) 668-413…" at bounding box center [312, 334] width 562 height 17
drag, startPoint x: 292, startPoint y: 333, endPoint x: 344, endPoint y: 334, distance: 51.9
click at [344, 334] on span "HOME: [PHONE_NUMBER] | HIS CELL: [PHONE_NUMBER] | HER CELL: [PHONE_NUMBER] | HI…" at bounding box center [298, 332] width 442 height 10
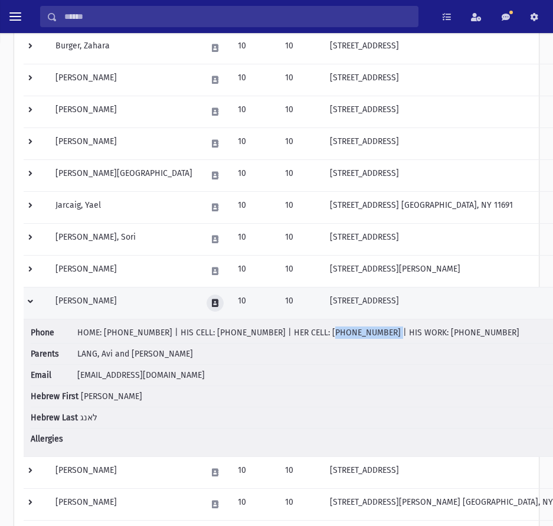
click at [206, 303] on button at bounding box center [214, 302] width 17 height 17
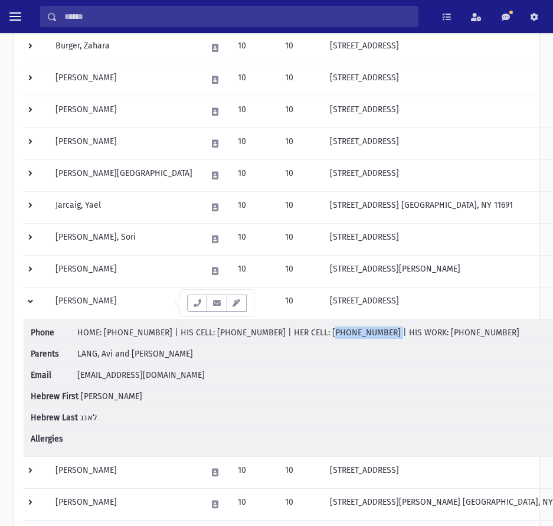
click at [221, 304] on icon "button" at bounding box center [216, 303] width 9 height 8
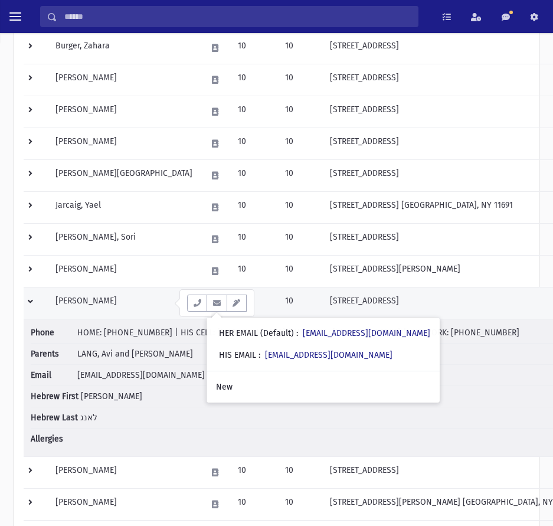
click at [31, 304] on td at bounding box center [36, 303] width 25 height 32
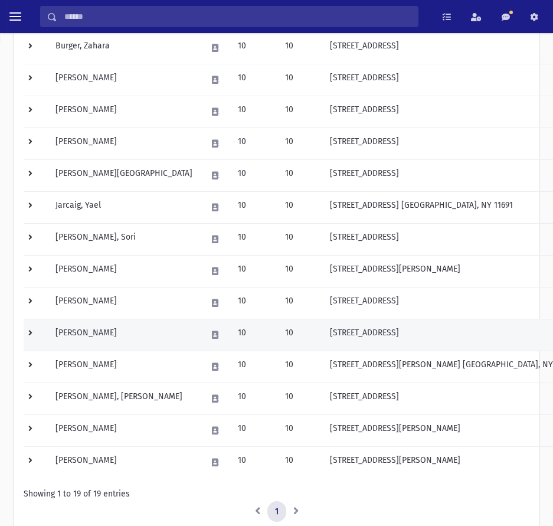
click at [35, 333] on td at bounding box center [36, 335] width 25 height 32
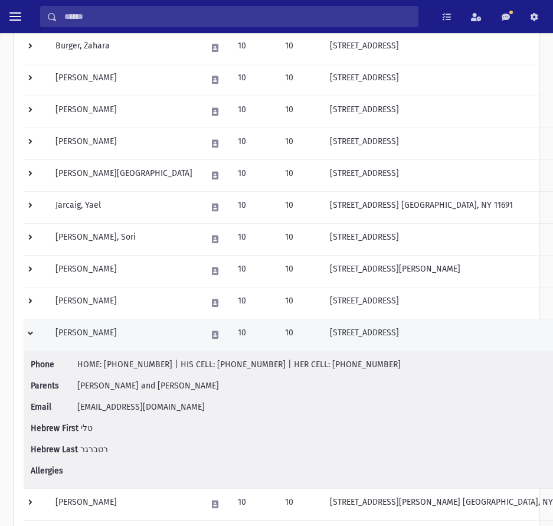
click at [127, 335] on td "[PERSON_NAME]" at bounding box center [123, 335] width 151 height 32
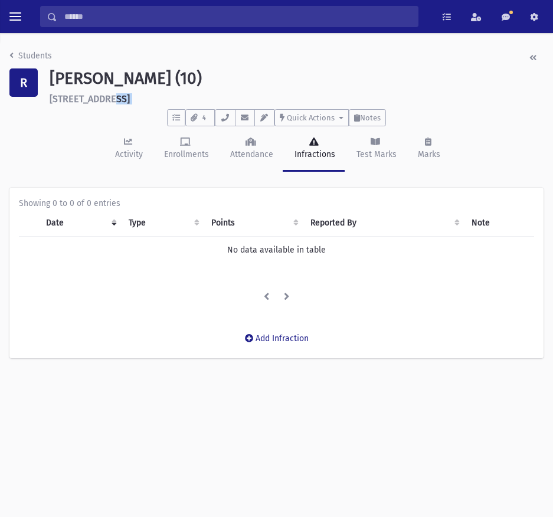
drag, startPoint x: 47, startPoint y: 101, endPoint x: 189, endPoint y: 107, distance: 142.3
click at [189, 107] on header "Students R Rothberger, Tali (10) 624 Nutley Place Valley Stream **** To Do's No…" at bounding box center [276, 110] width 534 height 126
click at [31, 56] on link "Students" at bounding box center [30, 56] width 42 height 10
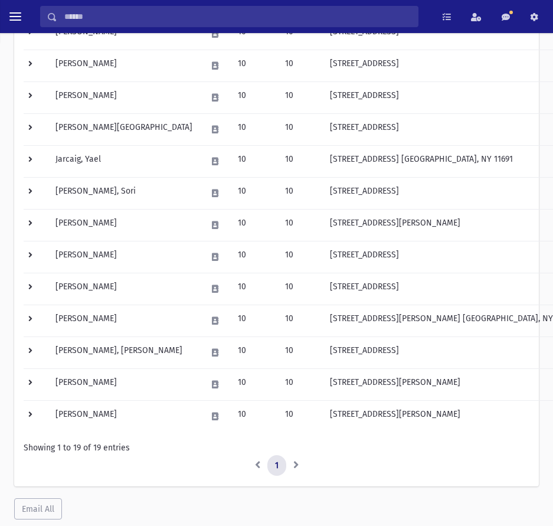
scroll to position [434, 0]
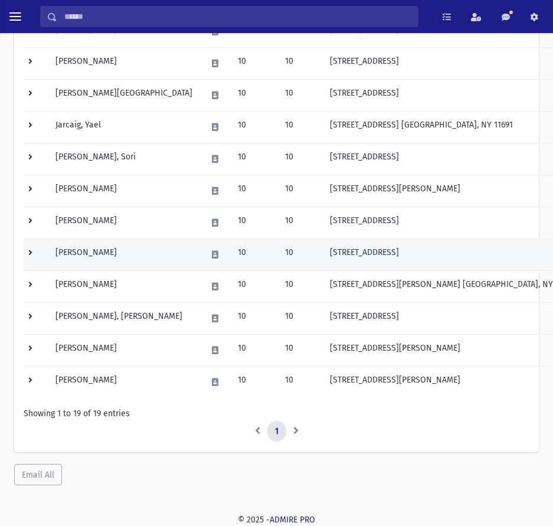
drag, startPoint x: 40, startPoint y: 256, endPoint x: 50, endPoint y: 270, distance: 16.5
click at [40, 256] on td at bounding box center [36, 254] width 25 height 32
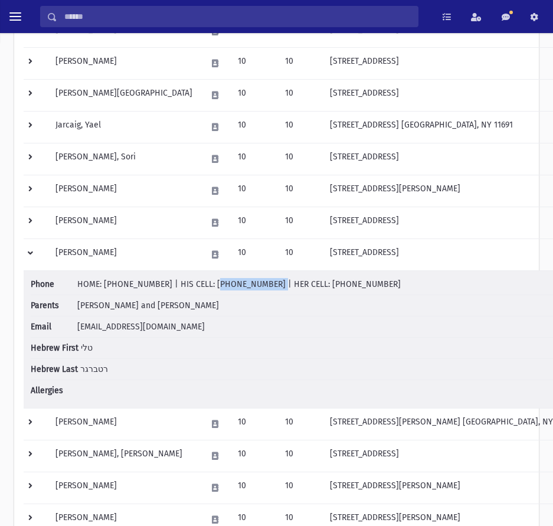
drag, startPoint x: 198, startPoint y: 285, endPoint x: 251, endPoint y: 287, distance: 53.1
click at [251, 287] on span "HOME: [PHONE_NUMBER] | HIS CELL: [PHONE_NUMBER] | HER CELL: [PHONE_NUMBER]" at bounding box center [238, 284] width 323 height 10
drag, startPoint x: 297, startPoint y: 287, endPoint x: 366, endPoint y: 290, distance: 69.1
click at [366, 290] on li "Phone HOME: [PHONE_NUMBER] | HIS CELL: [PHONE_NUMBER] | HER CELL: [PHONE_NUMBER]" at bounding box center [312, 286] width 562 height 17
drag, startPoint x: 71, startPoint y: 326, endPoint x: 185, endPoint y: 334, distance: 114.2
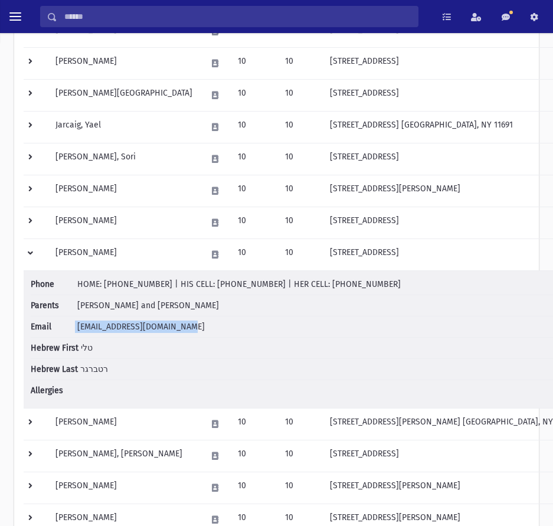
click at [185, 334] on li "Email [EMAIL_ADDRESS][DOMAIN_NAME]" at bounding box center [312, 326] width 562 height 21
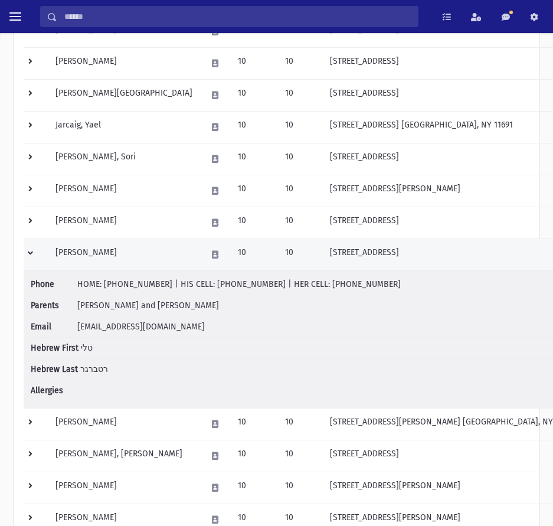
click at [31, 248] on td at bounding box center [36, 254] width 25 height 32
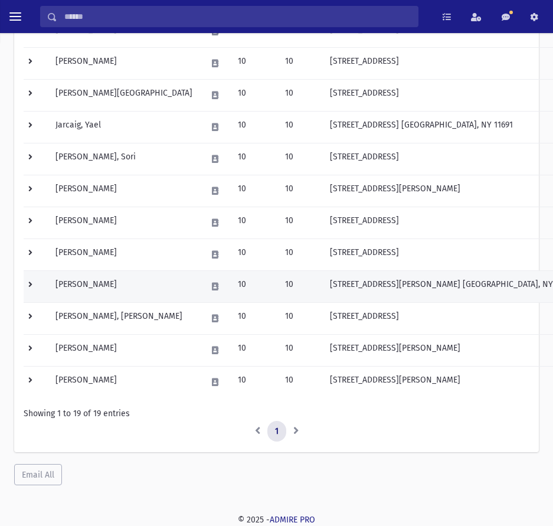
click at [32, 284] on td at bounding box center [36, 286] width 25 height 32
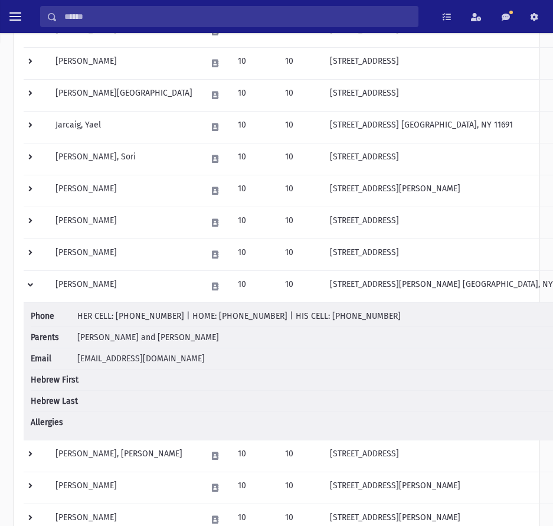
drag, startPoint x: 296, startPoint y: 318, endPoint x: 356, endPoint y: 323, distance: 59.8
click at [356, 323] on li "Phone HER CELL: [PHONE_NUMBER] | HOME: [PHONE_NUMBER] | HIS CELL: [PHONE_NUMBER]" at bounding box center [312, 318] width 562 height 17
click at [124, 336] on span "[PERSON_NAME] and [PERSON_NAME]" at bounding box center [148, 337] width 142 height 10
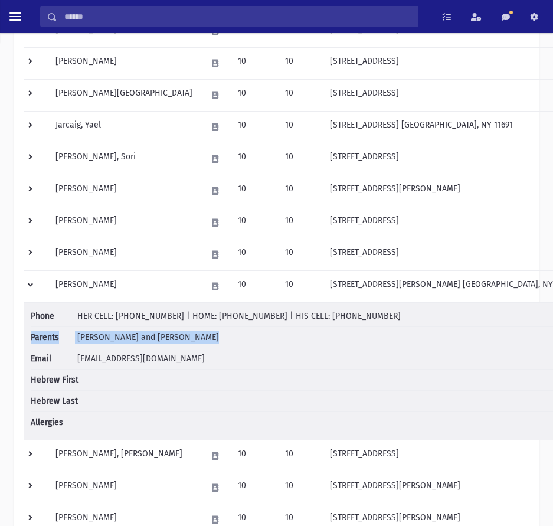
drag, startPoint x: 124, startPoint y: 336, endPoint x: 162, endPoint y: 334, distance: 37.2
click at [162, 334] on span "[PERSON_NAME] and [PERSON_NAME]" at bounding box center [148, 337] width 142 height 10
click at [152, 317] on span "HER CELL: [PHONE_NUMBER] | HOME: [PHONE_NUMBER] | HIS CELL: [PHONE_NUMBER]" at bounding box center [238, 316] width 323 height 10
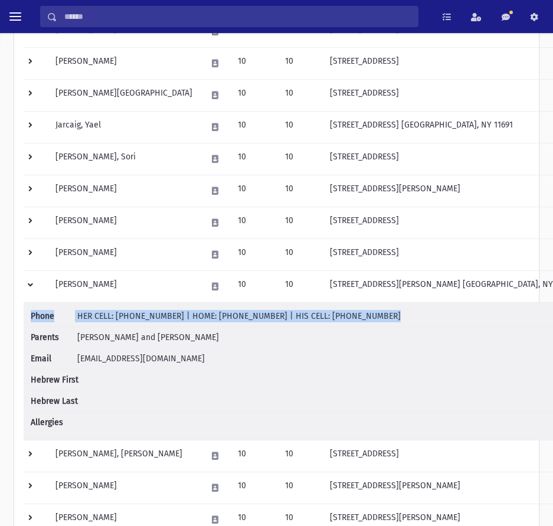
click at [152, 317] on span "HER CELL: [PHONE_NUMBER] | HOME: [PHONE_NUMBER] | HIS CELL: [PHONE_NUMBER]" at bounding box center [238, 316] width 323 height 10
click at [126, 313] on span "HER CELL: [PHONE_NUMBER] | HOME: [PHONE_NUMBER] | HIS CELL: [PHONE_NUMBER]" at bounding box center [238, 316] width 323 height 10
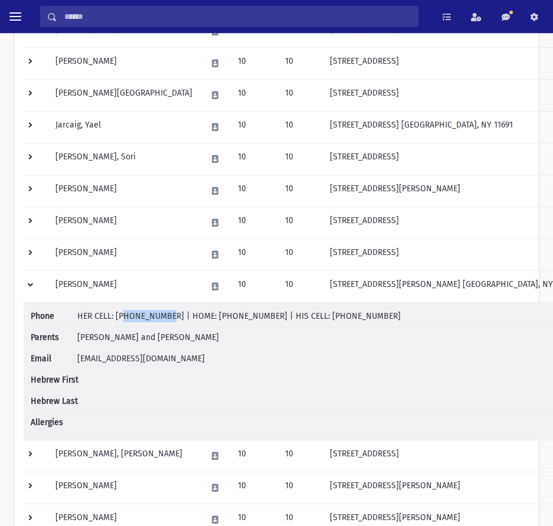
drag, startPoint x: 117, startPoint y: 317, endPoint x: 155, endPoint y: 318, distance: 37.8
click at [155, 318] on span "HER CELL: [PHONE_NUMBER] | HOME: [PHONE_NUMBER] | HIS CELL: [PHONE_NUMBER]" at bounding box center [238, 316] width 323 height 10
click at [163, 317] on span "HER CELL: [PHONE_NUMBER] | HOME: [PHONE_NUMBER] | HIS CELL: [PHONE_NUMBER]" at bounding box center [238, 316] width 323 height 10
drag, startPoint x: 165, startPoint y: 317, endPoint x: 116, endPoint y: 320, distance: 49.1
click at [116, 320] on span "HER CELL: [PHONE_NUMBER] | HOME: [PHONE_NUMBER] | HIS CELL: [PHONE_NUMBER]" at bounding box center [238, 316] width 323 height 10
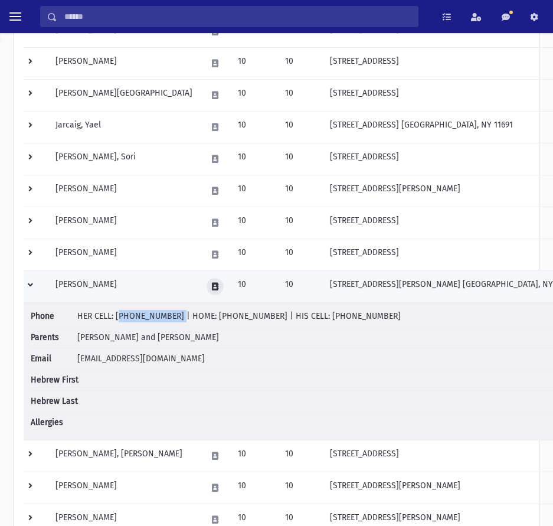
click at [206, 286] on button at bounding box center [214, 286] width 17 height 17
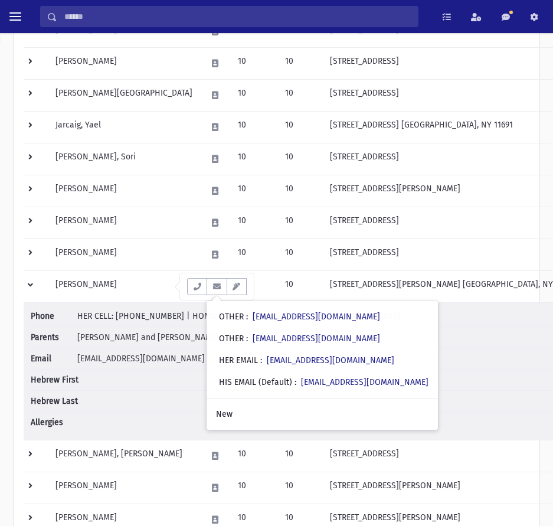
click at [161, 340] on span "[PERSON_NAME] and [PERSON_NAME]" at bounding box center [148, 337] width 142 height 10
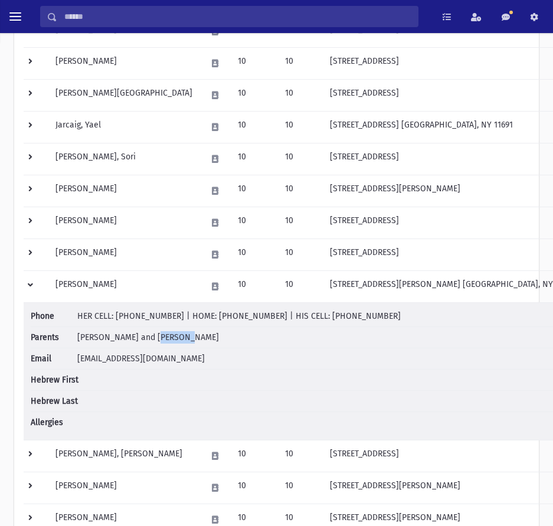
click at [161, 340] on span "[PERSON_NAME] and [PERSON_NAME]" at bounding box center [148, 337] width 142 height 10
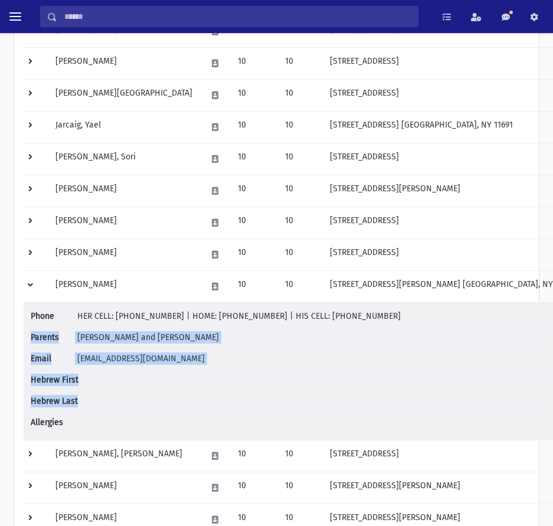
drag, startPoint x: 162, startPoint y: 340, endPoint x: 288, endPoint y: 375, distance: 131.4
click at [344, 388] on ul "Phone HER CELL: [PHONE_NUMBER] | HOME: [PHONE_NUMBER] | HIS CELL: [PHONE_NUMBER…" at bounding box center [312, 371] width 562 height 123
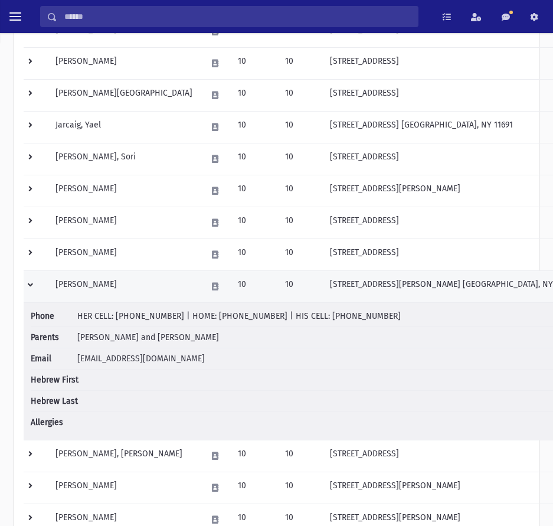
click at [31, 284] on td at bounding box center [36, 286] width 25 height 32
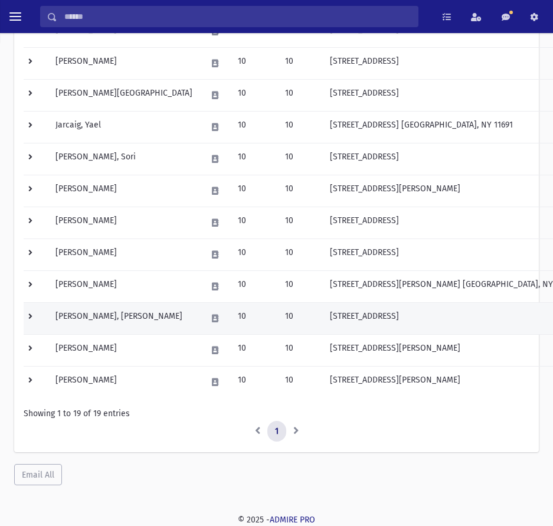
click at [34, 310] on td at bounding box center [36, 318] width 25 height 32
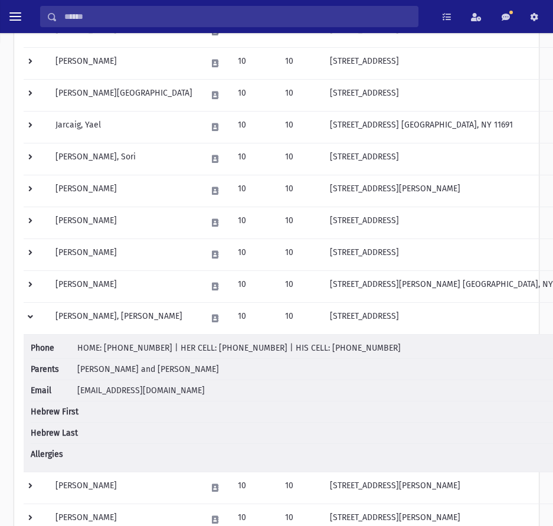
click at [143, 370] on span "[PERSON_NAME] and [PERSON_NAME]" at bounding box center [148, 369] width 142 height 10
click at [321, 346] on span "HOME: [PHONE_NUMBER] | HER CELL: [PHONE_NUMBER] | HIS CELL: [PHONE_NUMBER]" at bounding box center [238, 348] width 323 height 10
click at [365, 349] on li "Phone HOME: [PHONE_NUMBER] | HER CELL: [PHONE_NUMBER] | HIS CELL: [PHONE_NUMBER]" at bounding box center [312, 350] width 562 height 17
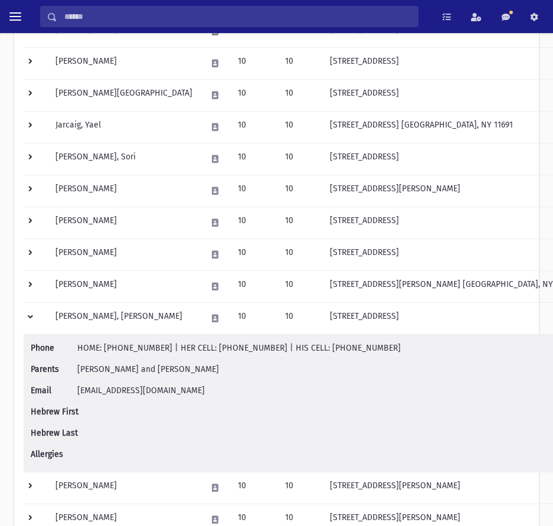
drag, startPoint x: 365, startPoint y: 349, endPoint x: 299, endPoint y: 353, distance: 66.2
click at [299, 353] on li "Phone HOME: [PHONE_NUMBER] | HER CELL: [PHONE_NUMBER] | HIS CELL: [PHONE_NUMBER]" at bounding box center [312, 350] width 562 height 17
click at [221, 347] on span "HOME: [PHONE_NUMBER] | HER CELL: [PHONE_NUMBER] | HIS CELL: [PHONE_NUMBER]" at bounding box center [238, 348] width 323 height 10
click at [253, 349] on span "HOME: [PHONE_NUMBER] | HER CELL: [PHONE_NUMBER] | HIS CELL: [PHONE_NUMBER]" at bounding box center [238, 348] width 323 height 10
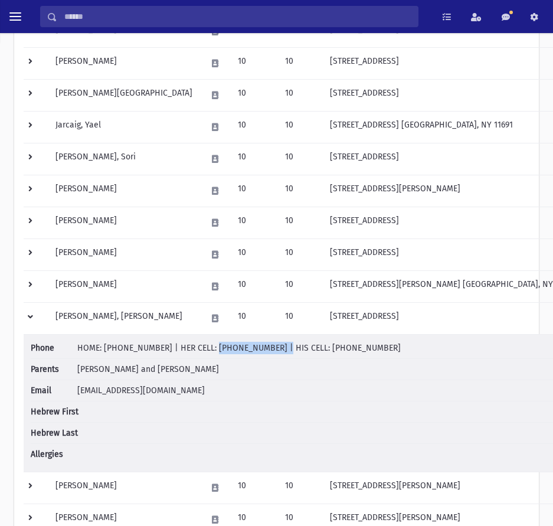
drag, startPoint x: 258, startPoint y: 347, endPoint x: 201, endPoint y: 348, distance: 57.2
click at [201, 348] on span "HOME: [PHONE_NUMBER] | HER CELL: [PHONE_NUMBER] | HIS CELL: [PHONE_NUMBER]" at bounding box center [238, 348] width 323 height 10
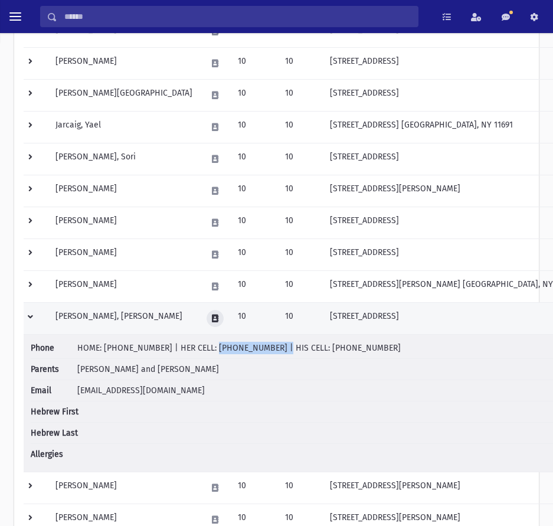
click at [212, 320] on icon at bounding box center [215, 318] width 6 height 8
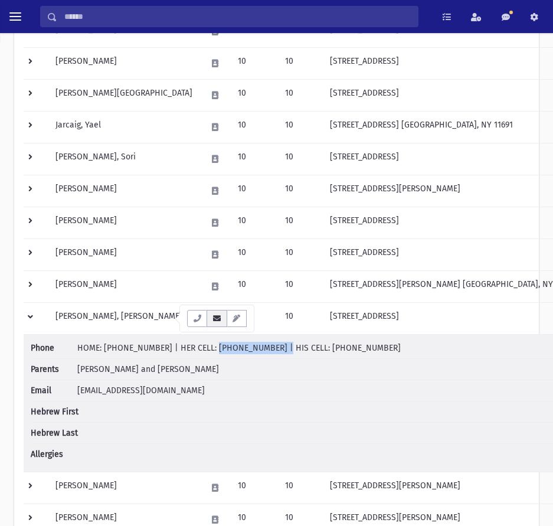
click at [212, 324] on button "button" at bounding box center [216, 318] width 20 height 17
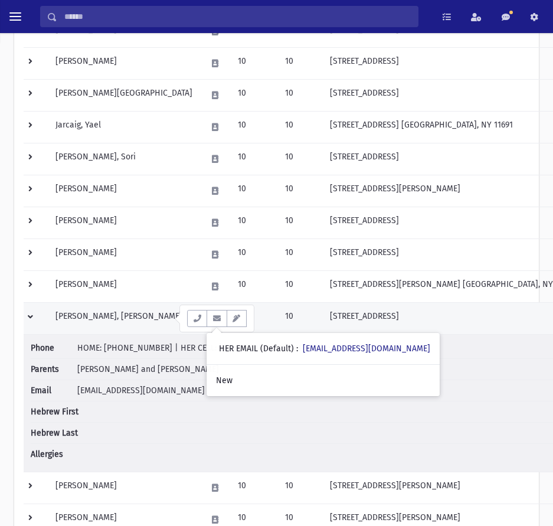
click at [36, 316] on td at bounding box center [36, 318] width 25 height 32
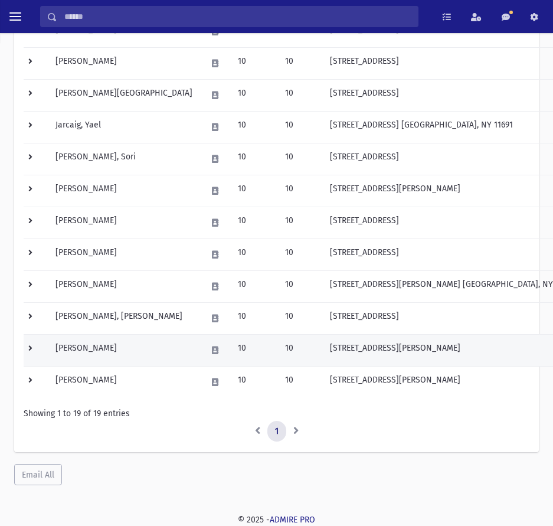
click at [33, 354] on td at bounding box center [36, 350] width 25 height 32
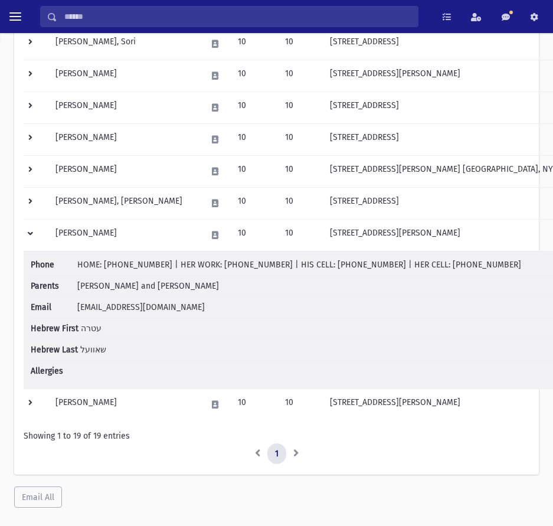
scroll to position [552, 0]
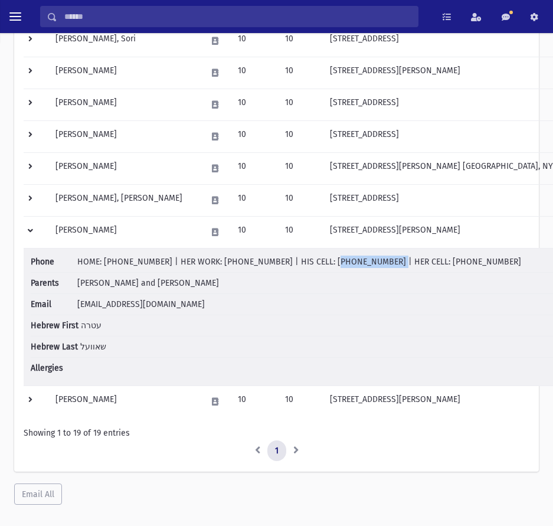
drag, startPoint x: 303, startPoint y: 264, endPoint x: 353, endPoint y: 264, distance: 50.1
click at [353, 264] on span "HOME: [PHONE_NUMBER] | HER WORK: [PHONE_NUMBER] | HIS CELL: [PHONE_NUMBER] | HE…" at bounding box center [299, 262] width 444 height 10
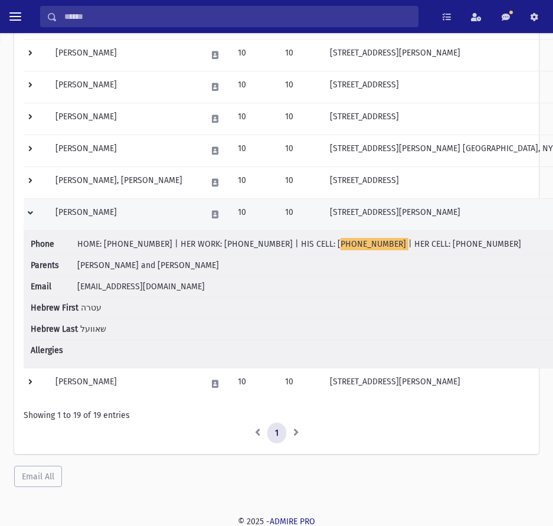
scroll to position [572, 0]
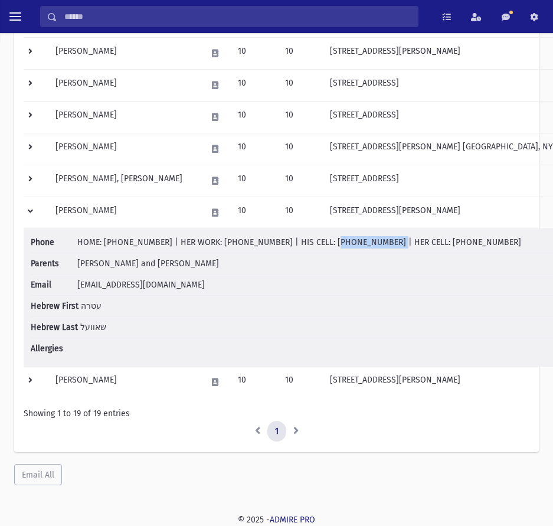
drag, startPoint x: 399, startPoint y: 245, endPoint x: 473, endPoint y: 247, distance: 73.8
click at [474, 247] on li "Phone HOME: [PHONE_NUMBER] | HER WORK: [PHONE_NUMBER] | HIS CELL: [PHONE_NUMBER…" at bounding box center [312, 244] width 562 height 17
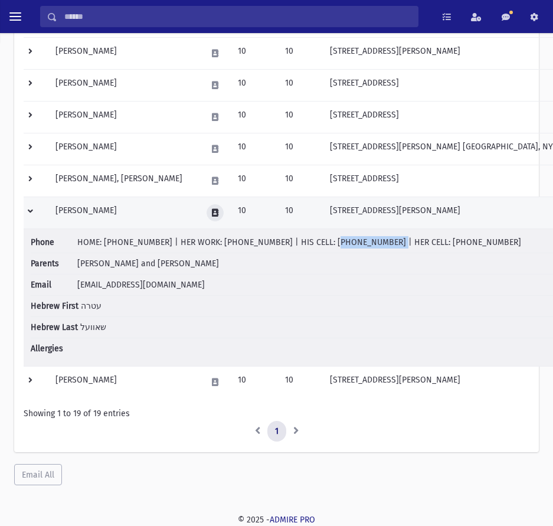
drag, startPoint x: 163, startPoint y: 212, endPoint x: 171, endPoint y: 216, distance: 8.4
click at [212, 212] on icon at bounding box center [215, 213] width 6 height 8
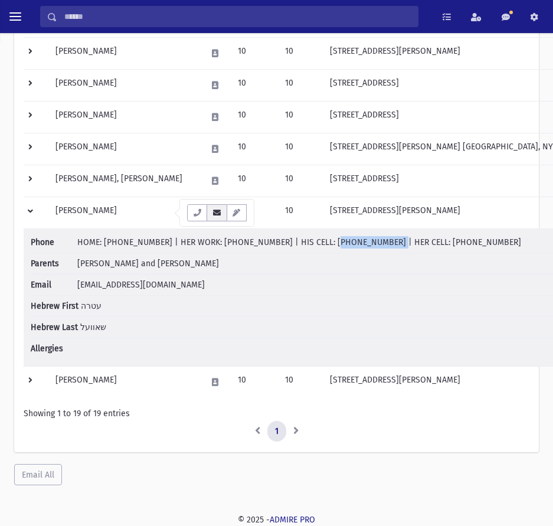
click at [219, 211] on icon "button" at bounding box center [216, 213] width 9 height 8
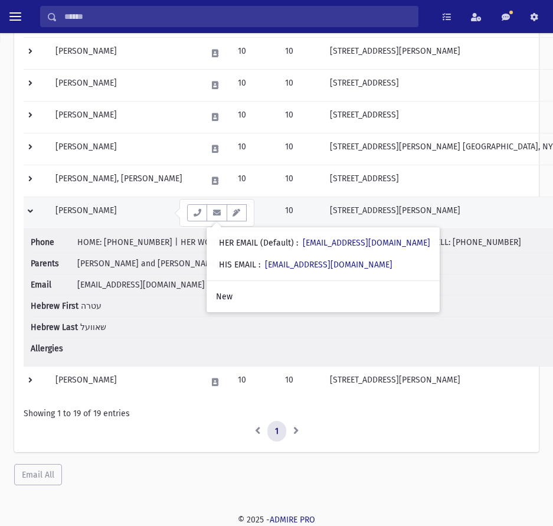
click at [33, 217] on td at bounding box center [36, 212] width 25 height 32
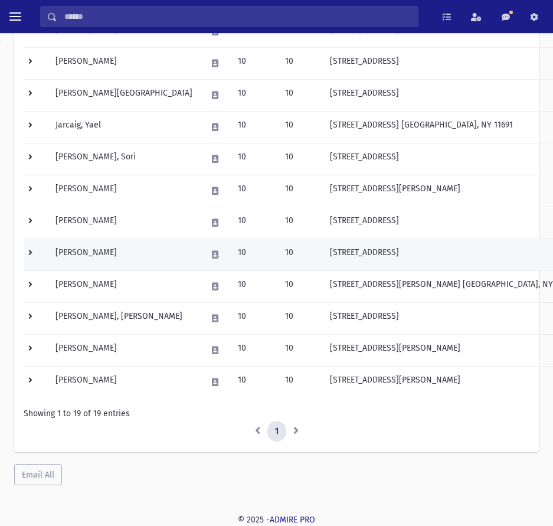
scroll to position [434, 0]
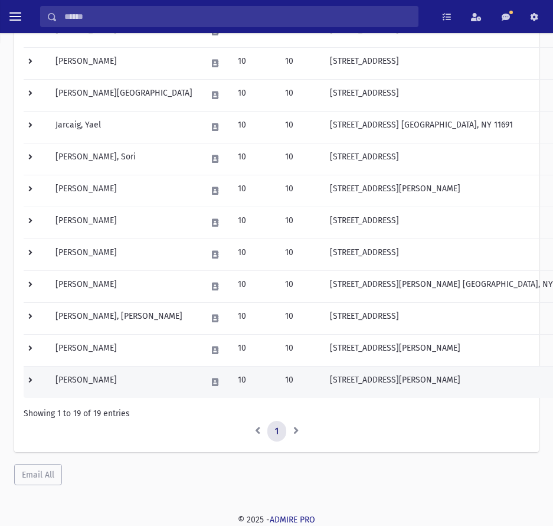
drag, startPoint x: 26, startPoint y: 385, endPoint x: 50, endPoint y: 386, distance: 23.6
click at [26, 385] on td at bounding box center [36, 382] width 25 height 32
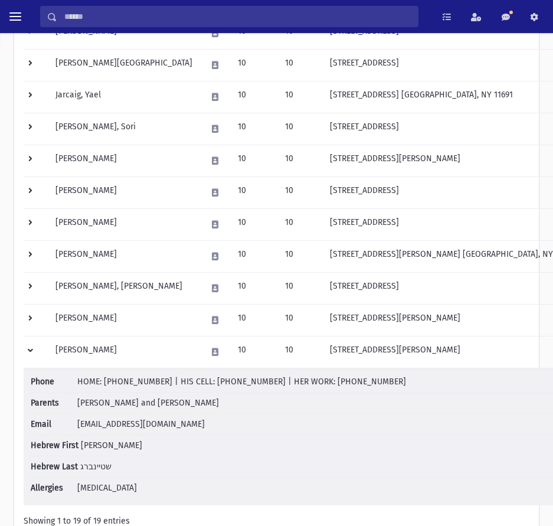
scroll to position [493, 0]
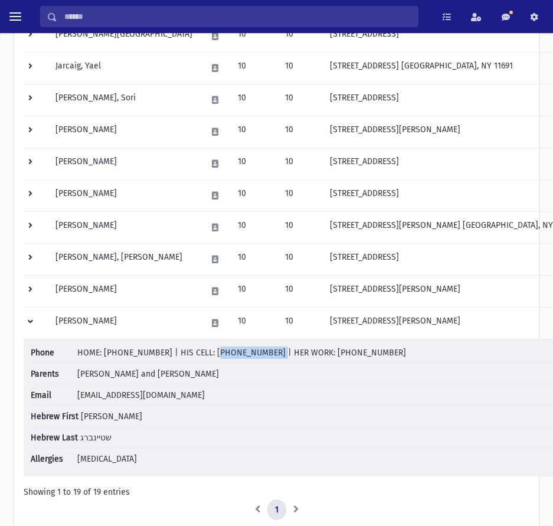
drag, startPoint x: 201, startPoint y: 354, endPoint x: 253, endPoint y: 355, distance: 52.5
click at [253, 355] on span "HOME: [PHONE_NUMBER] | HIS CELL: [PHONE_NUMBER] | HER WORK: [PHONE_NUMBER]" at bounding box center [241, 352] width 329 height 10
drag, startPoint x: 304, startPoint y: 350, endPoint x: 377, endPoint y: 348, distance: 73.2
click at [377, 348] on li "Phone HOME: [PHONE_NUMBER] | HIS CELL: [PHONE_NUMBER] | HER WORK: [PHONE_NUMBER]" at bounding box center [312, 354] width 562 height 17
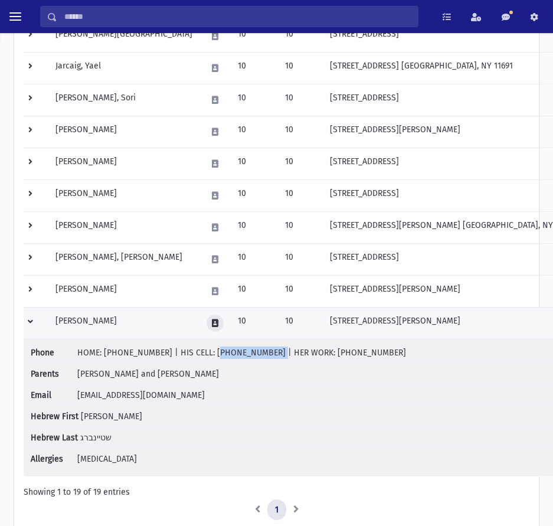
click at [206, 317] on button at bounding box center [214, 322] width 17 height 17
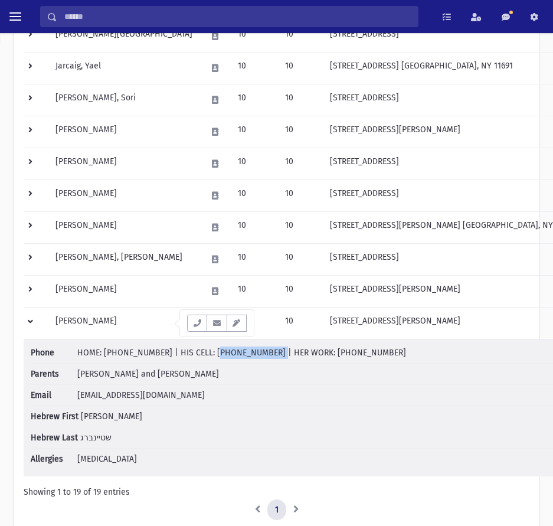
click at [219, 323] on icon "button" at bounding box center [216, 323] width 9 height 8
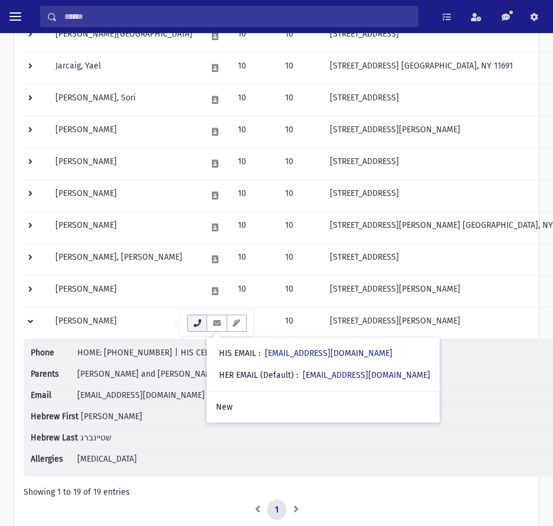
click at [195, 320] on icon "button" at bounding box center [196, 323] width 9 height 8
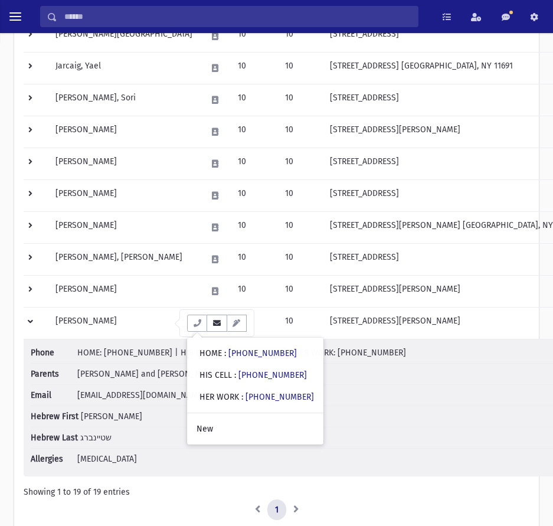
drag, startPoint x: 217, startPoint y: 327, endPoint x: 224, endPoint y: 332, distance: 8.5
click at [217, 327] on button "button" at bounding box center [216, 322] width 20 height 17
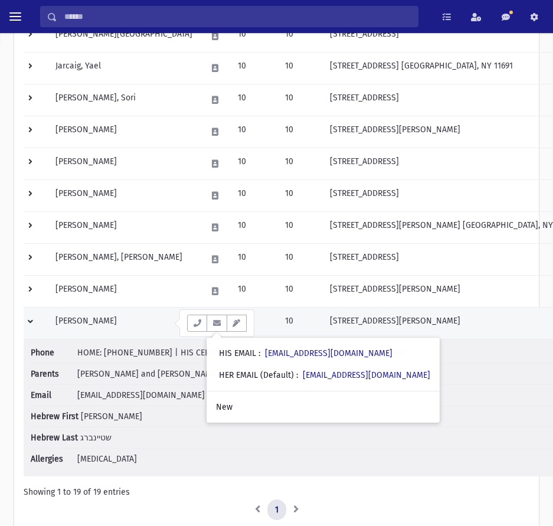
click at [29, 324] on td at bounding box center [36, 323] width 25 height 32
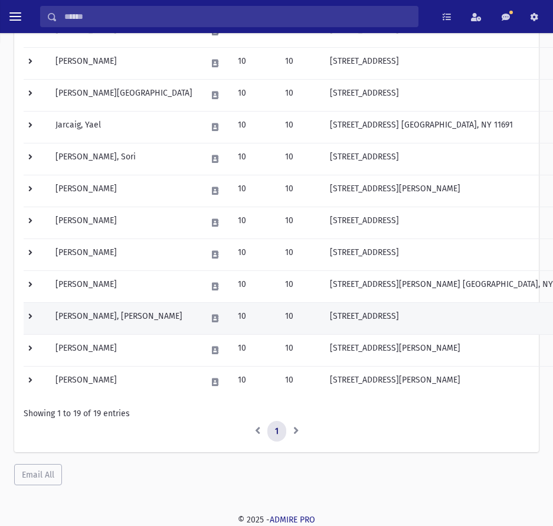
scroll to position [434, 0]
